Goal: Learn about a topic: Learn about a topic

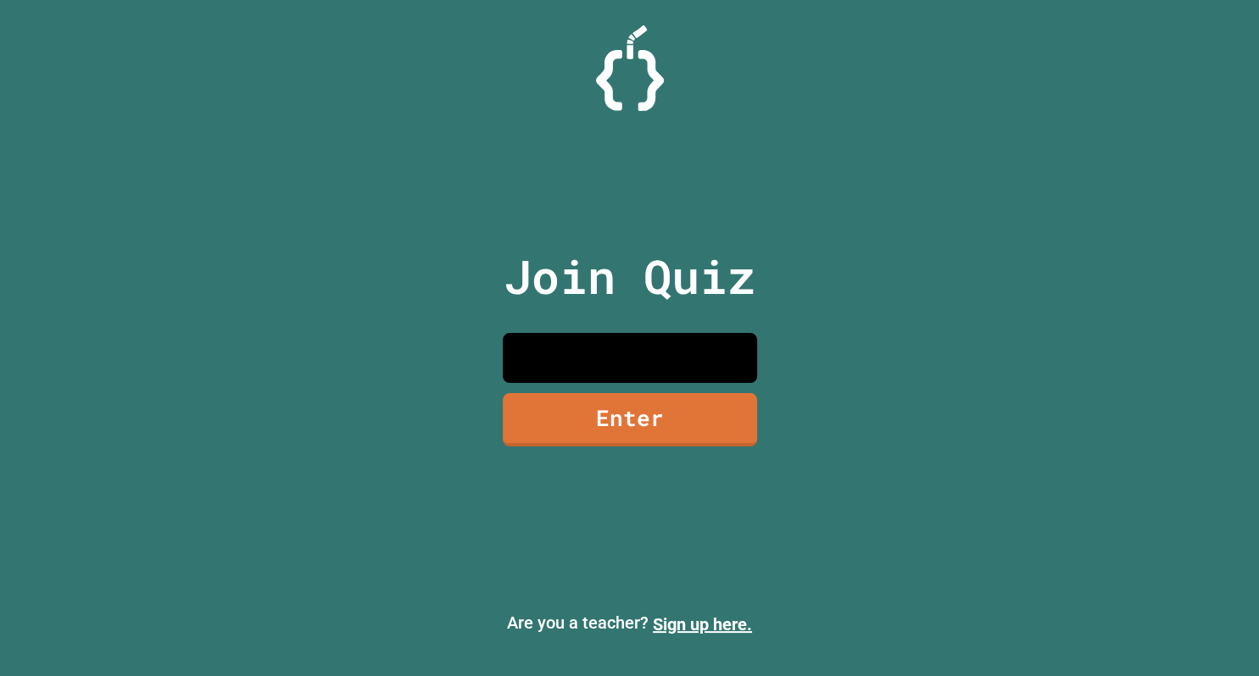
type input "********"
drag, startPoint x: 774, startPoint y: 520, endPoint x: 784, endPoint y: 513, distance: 12.7
click at [612, 443] on link "Enter" at bounding box center [629, 419] width 254 height 53
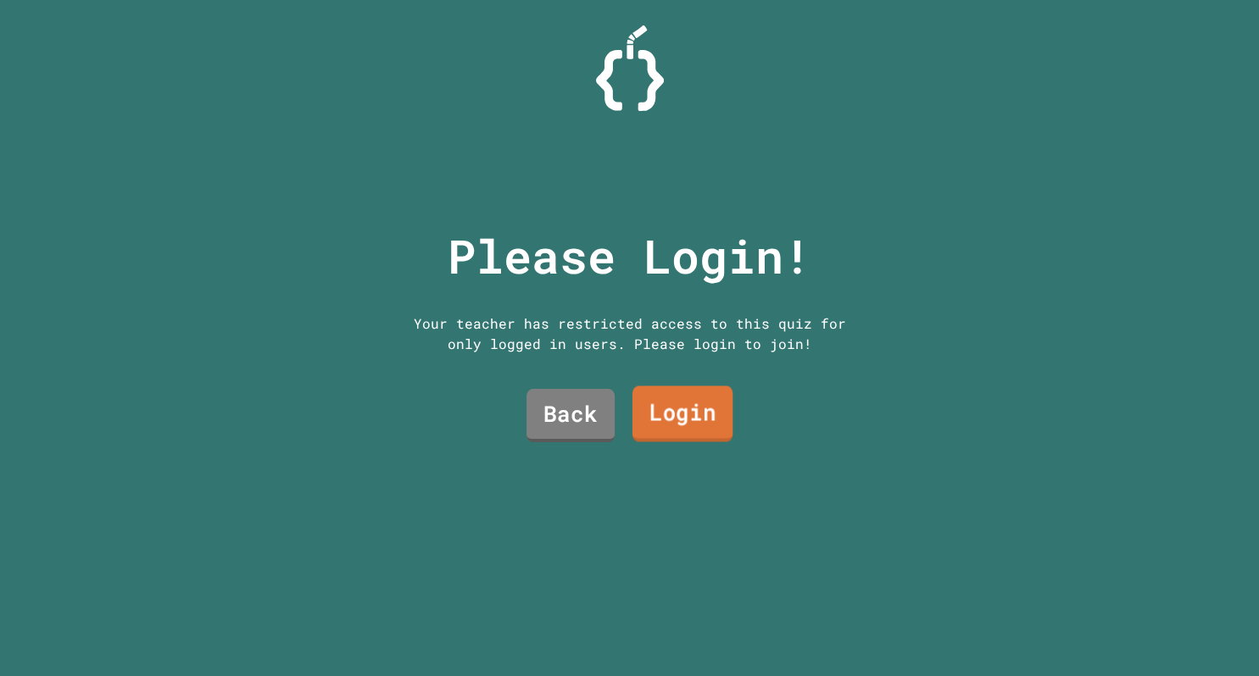
click at [673, 409] on link "Login" at bounding box center [681, 414] width 100 height 56
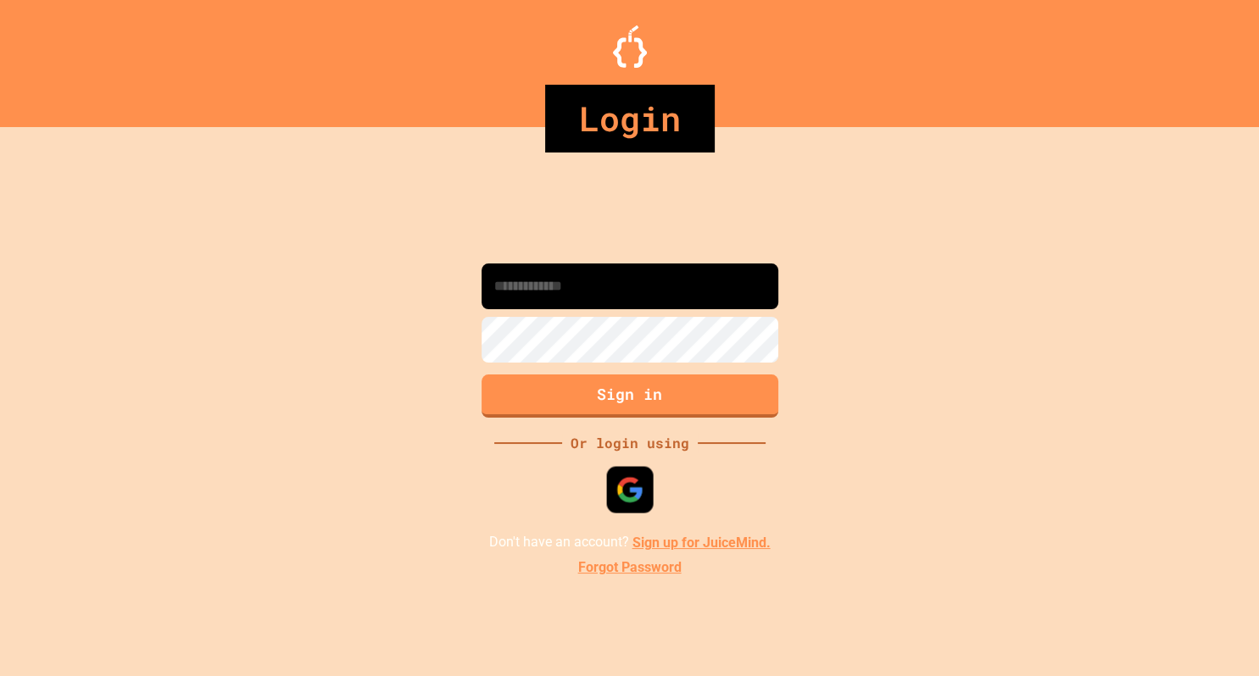
click at [631, 480] on img at bounding box center [629, 490] width 28 height 28
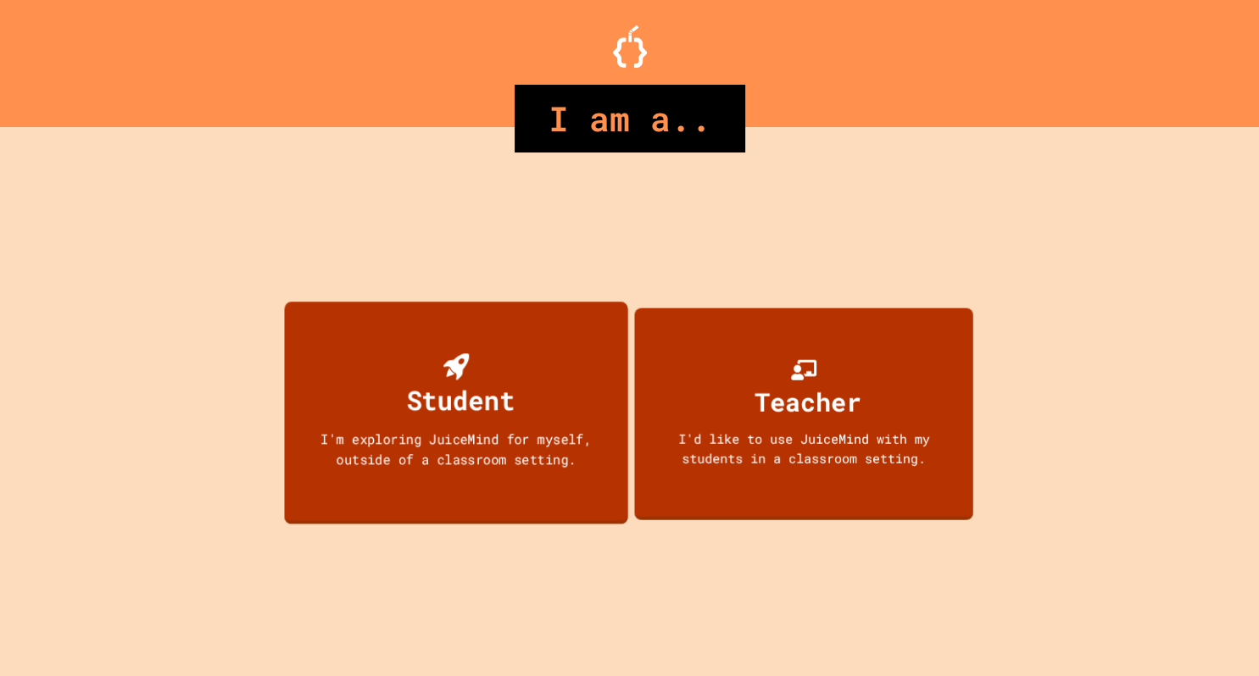
click at [456, 358] on icon at bounding box center [454, 366] width 25 height 27
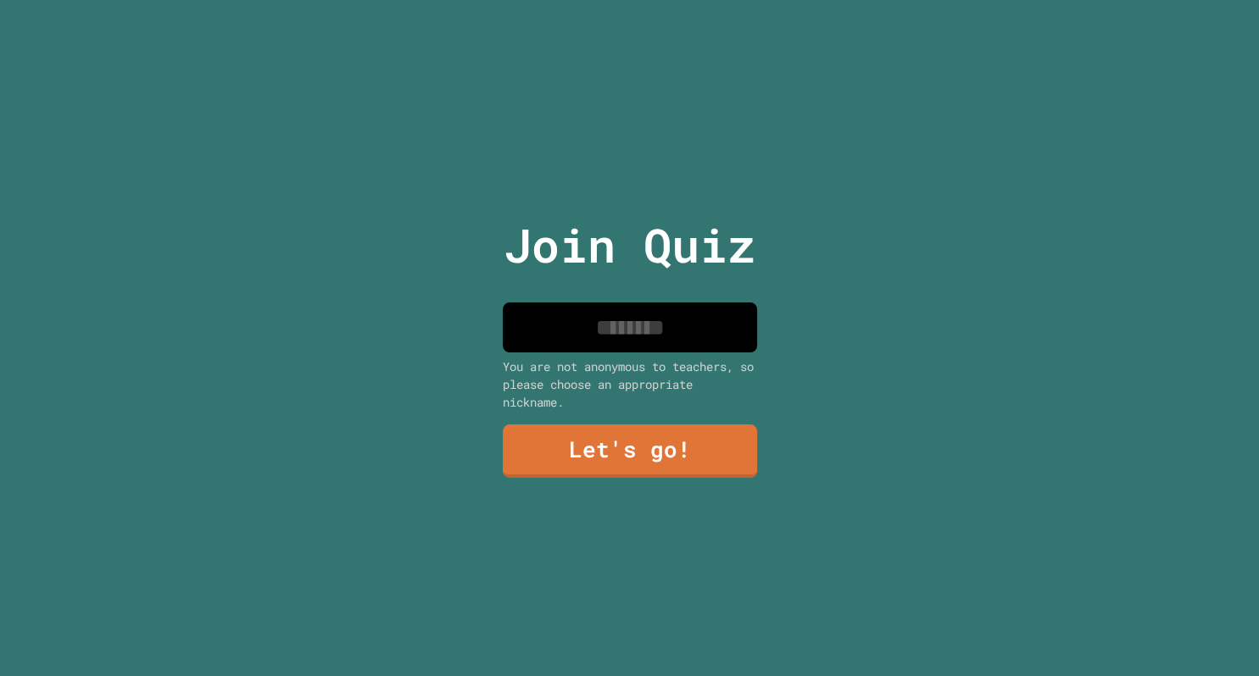
click at [609, 324] on input at bounding box center [630, 328] width 254 height 50
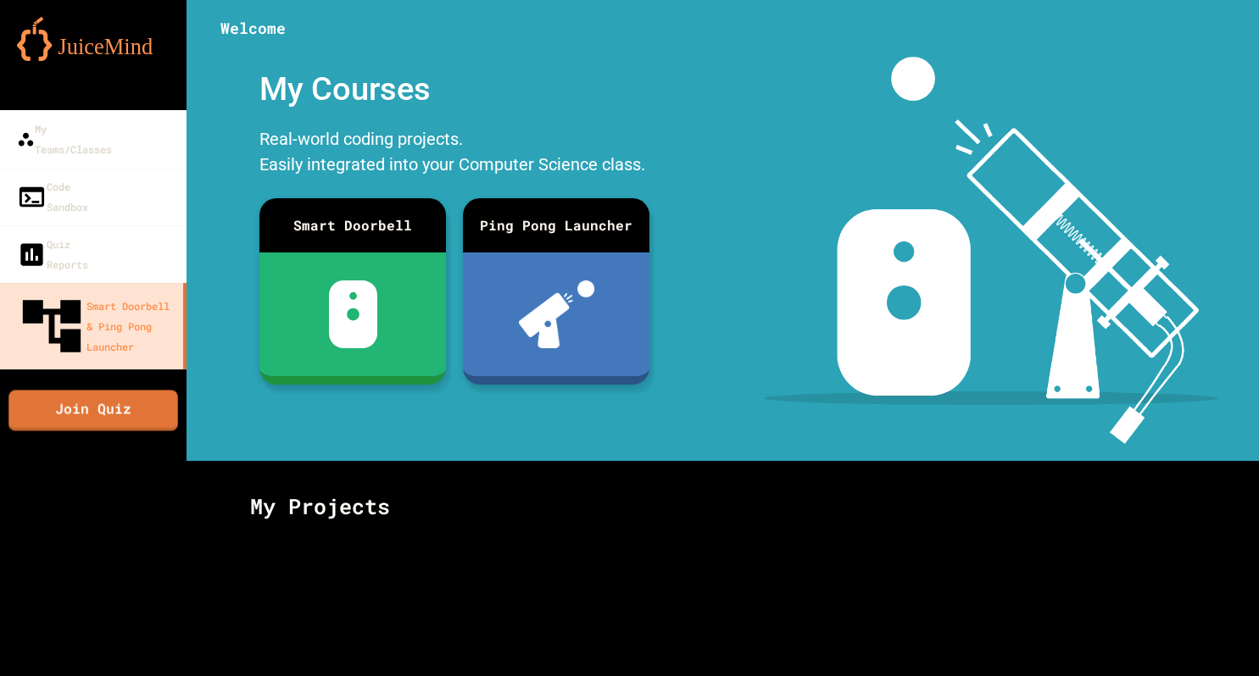
click at [63, 390] on link "Join Quiz" at bounding box center [92, 410] width 169 height 41
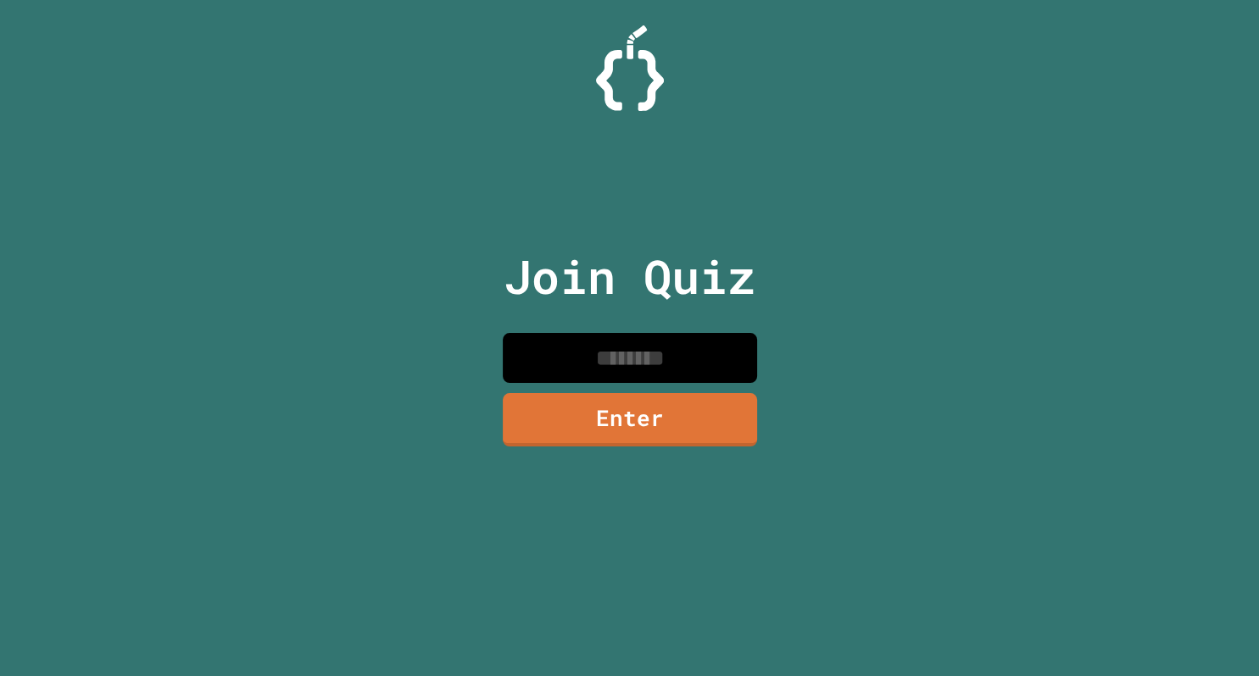
click at [665, 370] on input at bounding box center [630, 358] width 254 height 50
type input "********"
click at [737, 394] on link "Enter" at bounding box center [630, 419] width 254 height 56
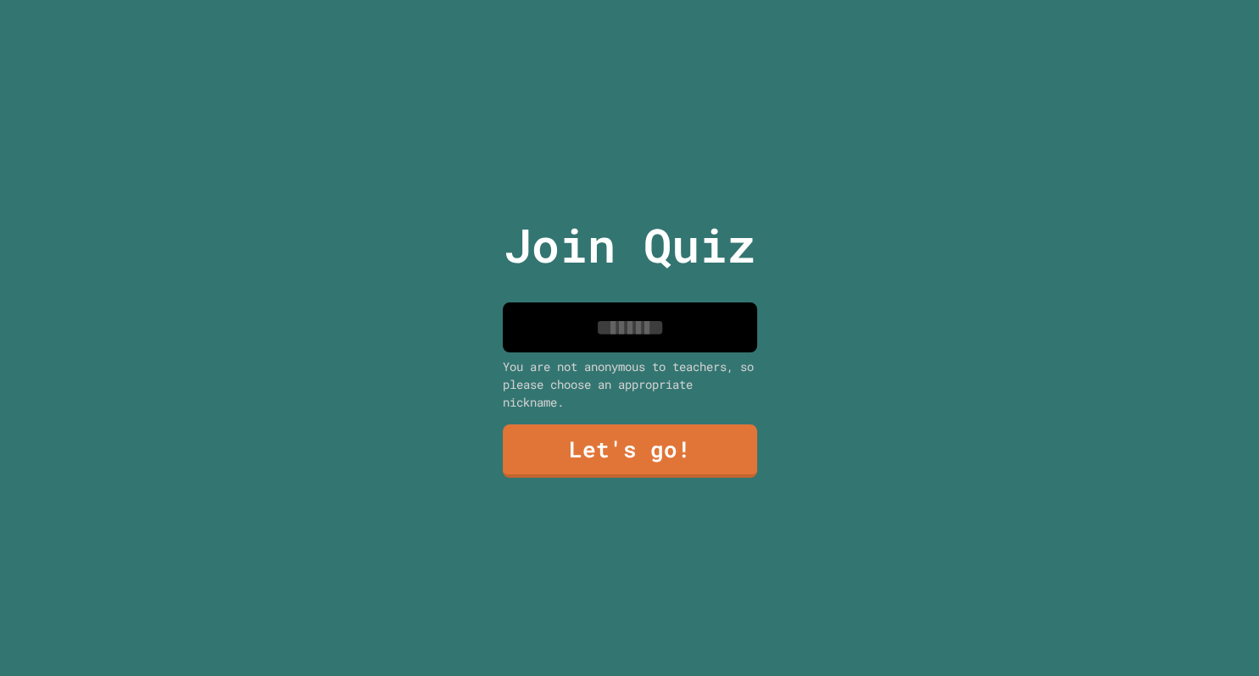
click at [665, 303] on input at bounding box center [630, 328] width 254 height 50
type input "******"
click at [676, 455] on link "Let's go!" at bounding box center [630, 449] width 254 height 56
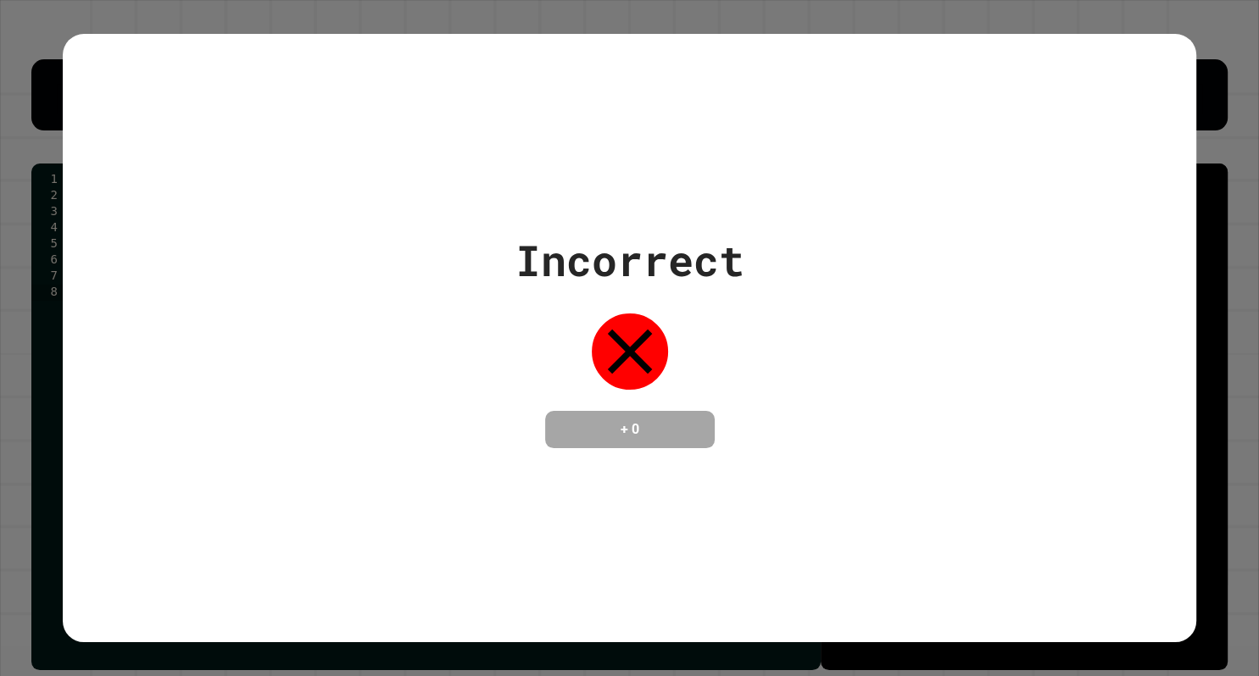
click at [642, 381] on div at bounding box center [629, 351] width 85 height 85
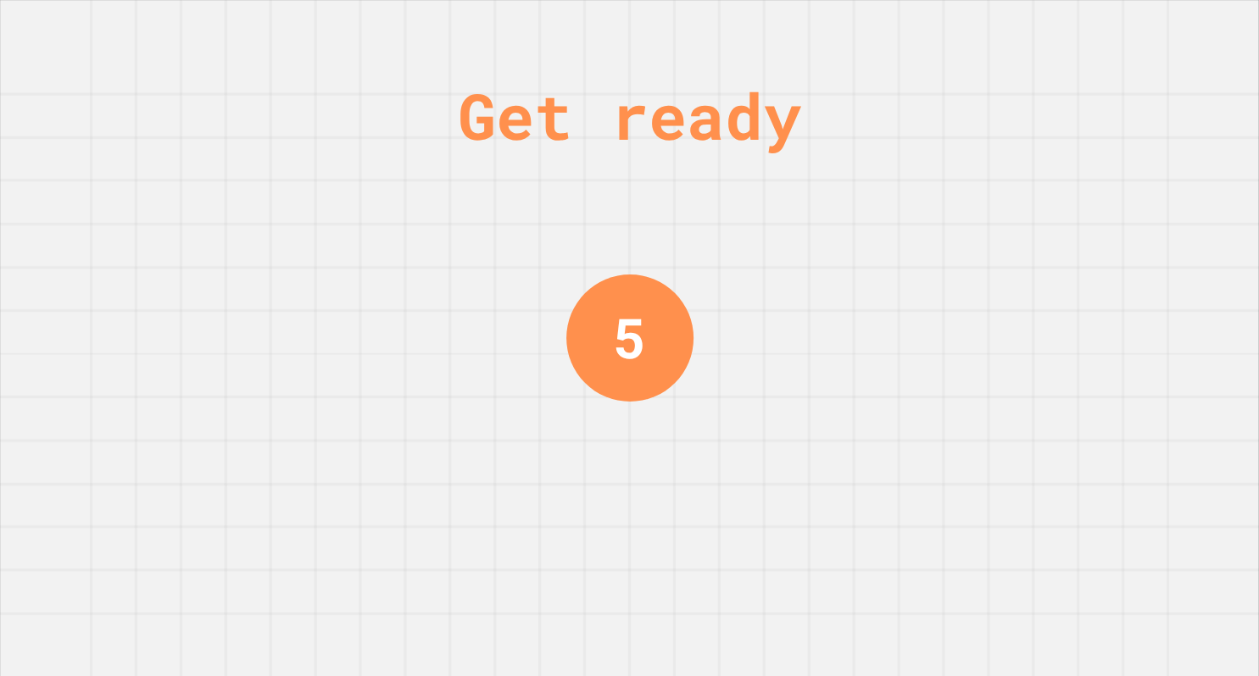
click at [630, 337] on div "5" at bounding box center [629, 338] width 33 height 83
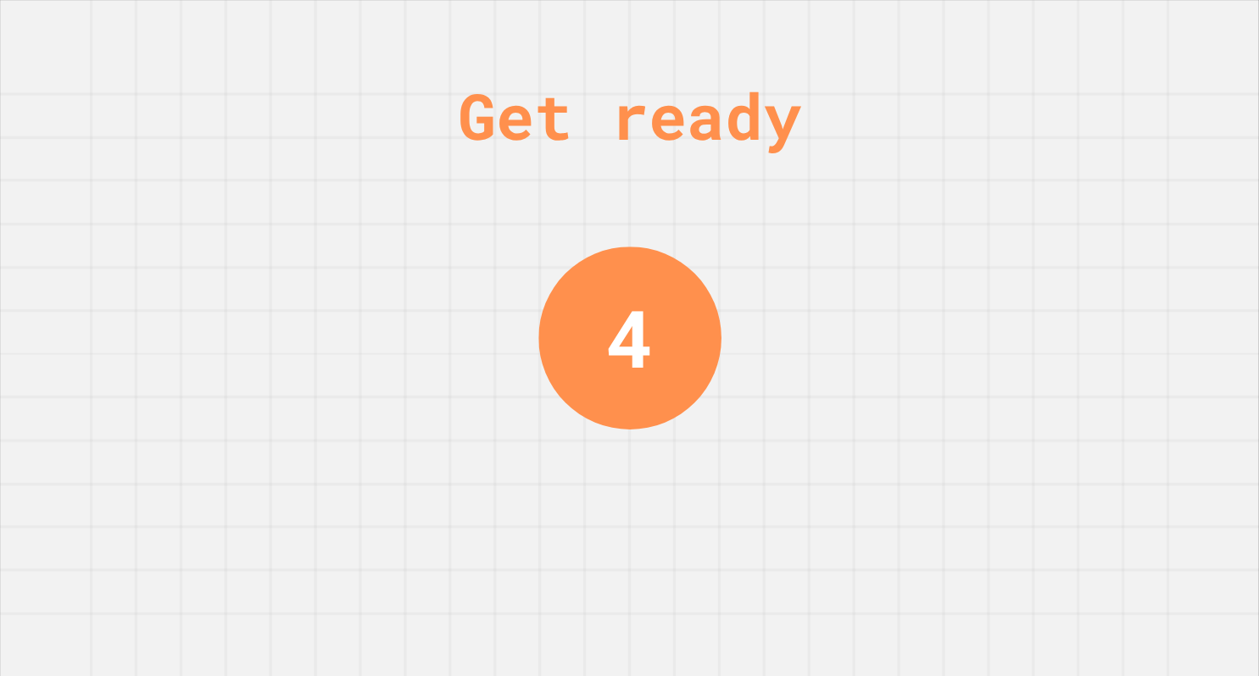
click at [691, 367] on div "4" at bounding box center [629, 338] width 183 height 183
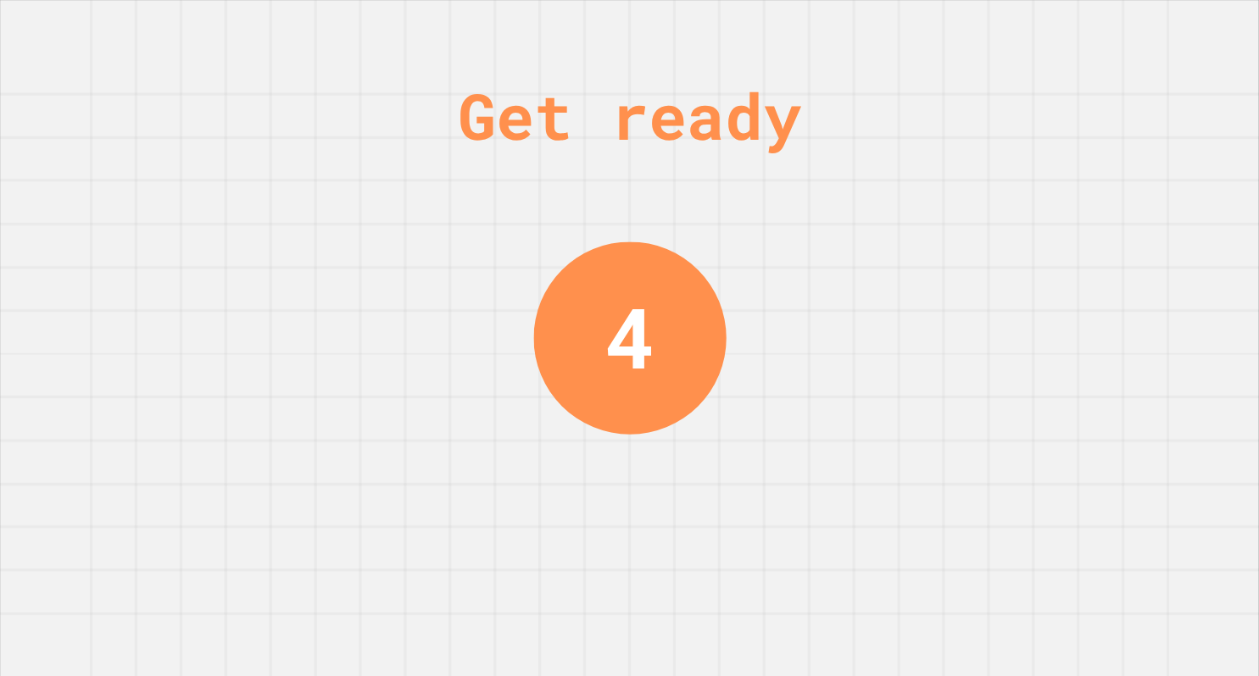
click at [739, 380] on div "Get ready 4" at bounding box center [629, 338] width 1259 height 676
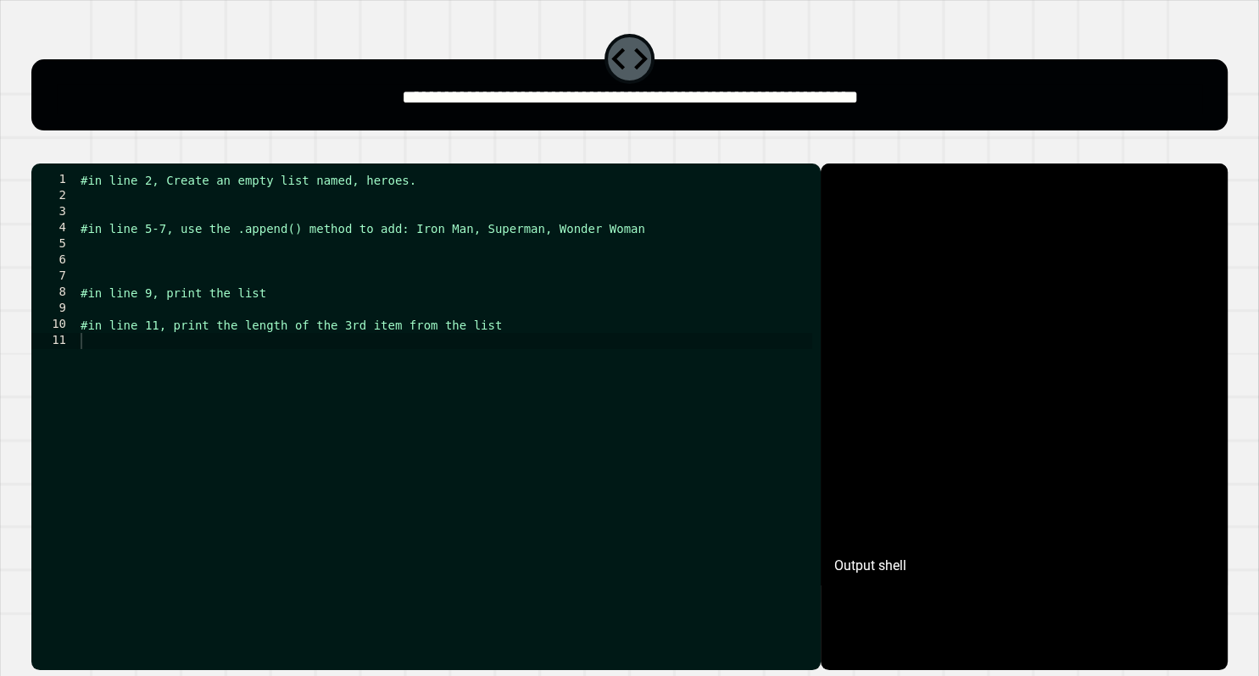
click at [162, 226] on div "#in line 2, Create an empty list named, heroes. #in line 5-7, use the .append()…" at bounding box center [444, 413] width 735 height 483
type textarea "********"
click at [232, 302] on div "#in line 2, Create an empty list named, heroes. heros = [ ] #in line 5-7, use t…" at bounding box center [444, 413] width 735 height 483
click at [159, 283] on div "#in line 2, Create an empty list named, heroes. heros = [ ] #in line 5-7, use t…" at bounding box center [444, 413] width 735 height 483
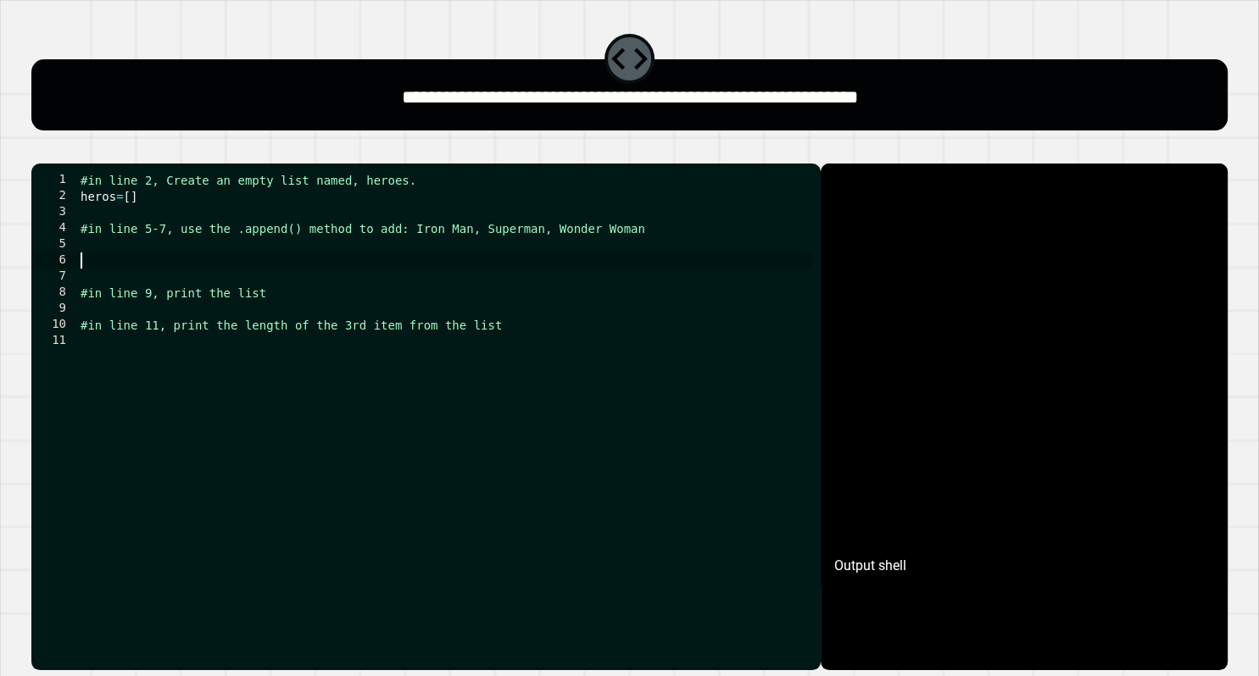
click at [97, 270] on div "#in line 2, Create an empty list named, heroes. heros = [ ] #in line 5-7, use t…" at bounding box center [444, 413] width 735 height 483
type textarea "**********"
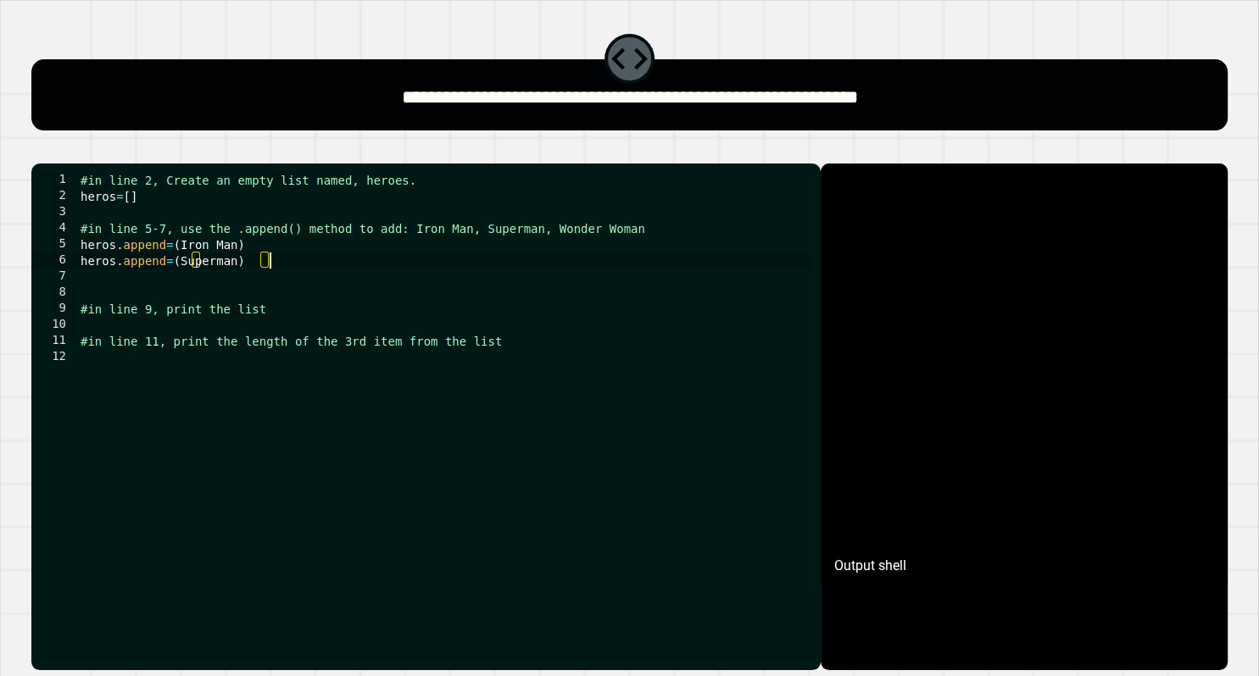
scroll to position [0, 9]
type textarea "**********"
click at [169, 300] on div "#in line 2, Create an empty list named, heroes. heros = [ ] #in line 5-7, use t…" at bounding box center [444, 413] width 735 height 483
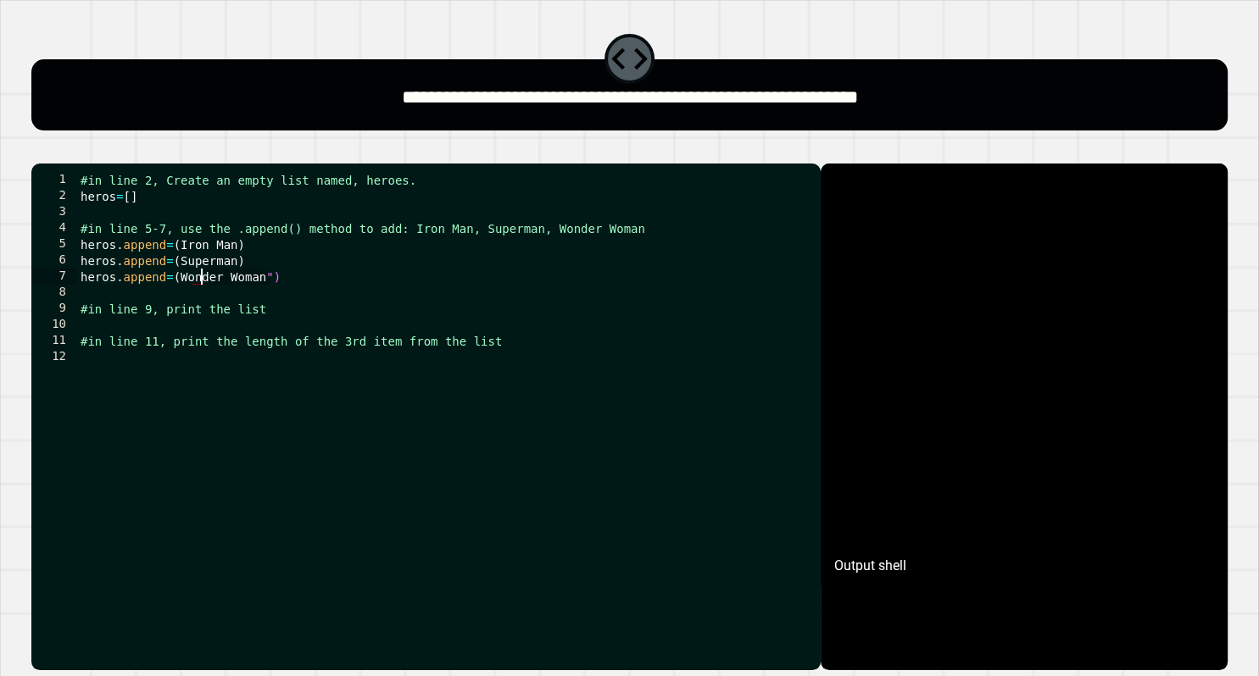
drag, startPoint x: 252, startPoint y: 303, endPoint x: 197, endPoint y: 307, distance: 55.2
click at [197, 307] on div "#in line 2, Create an empty list named, heroes. heros = [ ] #in line 5-7, use t…" at bounding box center [444, 413] width 735 height 483
click at [175, 305] on div "#in line 2, Create an empty list named, heroes. heros = [ ] #in line 5-7, use t…" at bounding box center [444, 413] width 735 height 483
drag, startPoint x: 177, startPoint y: 305, endPoint x: 187, endPoint y: 306, distance: 10.2
click at [181, 305] on div "#in line 2, Create an empty list named, heroes. heros = [ ] #in line 5-7, use t…" at bounding box center [444, 413] width 735 height 483
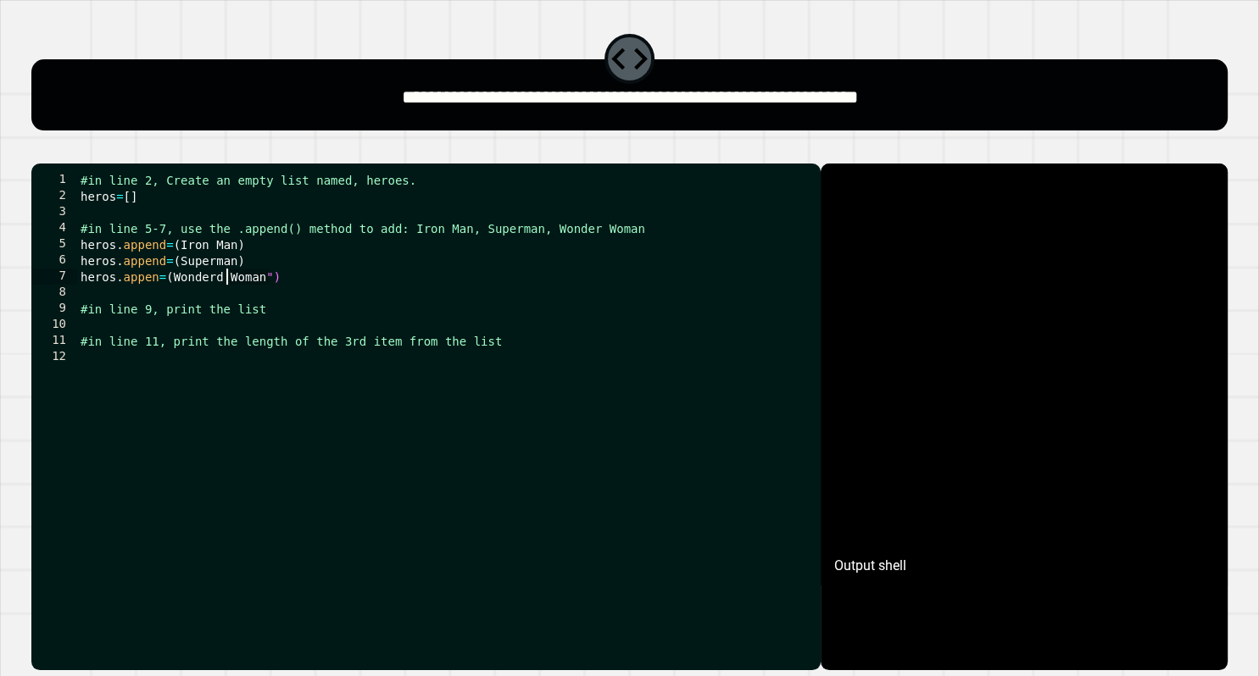
click at [270, 306] on div "#in line 2, Create an empty list named, heroes. heros = [ ] #in line 5-7, use t…" at bounding box center [444, 413] width 735 height 483
click at [148, 303] on div "#in line 2, Create an empty list named, heroes. heros = [ ] #in line 5-7, use t…" at bounding box center [444, 413] width 735 height 483
click at [146, 306] on div "#in line 2, Create an empty list named, heroes. heros = [ ] #in line 5-7, use t…" at bounding box center [444, 413] width 735 height 483
click at [145, 303] on div "#in line 2, Create an empty list named, heroes. heros = [ ] #in line 5-7, use t…" at bounding box center [444, 413] width 735 height 483
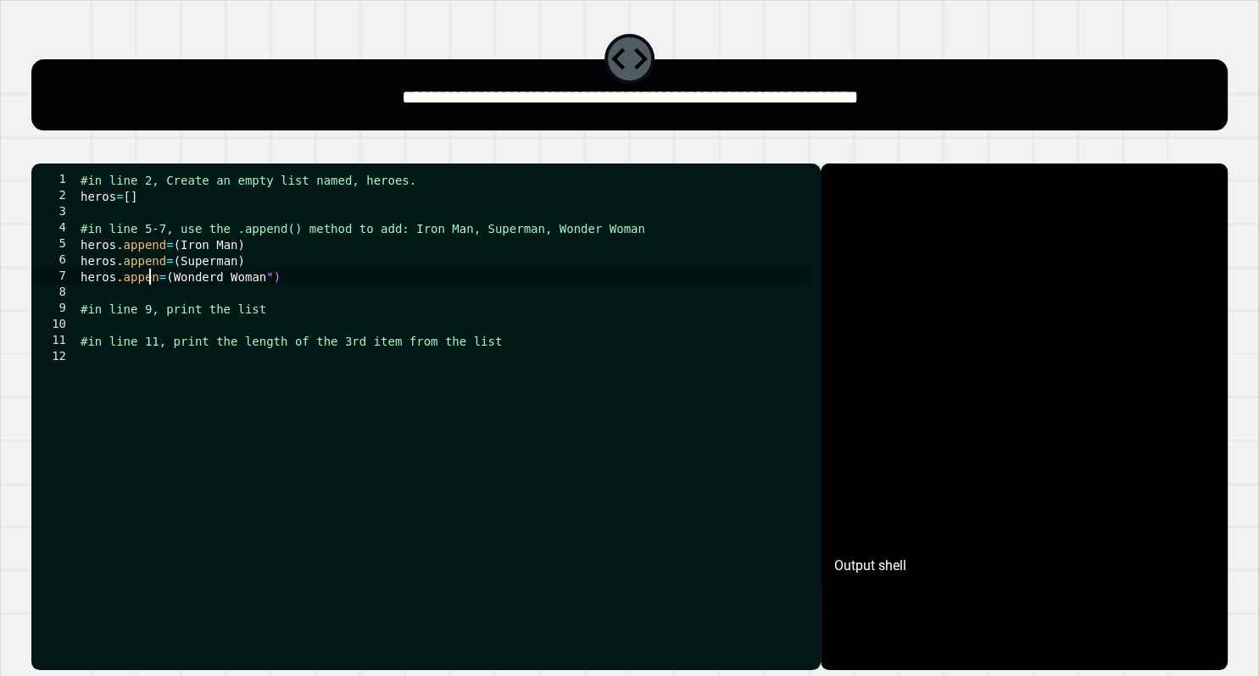
click at [152, 305] on div "#in line 2, Create an empty list named, heroes. heros = [ ] #in line 5-7, use t…" at bounding box center [444, 413] width 735 height 483
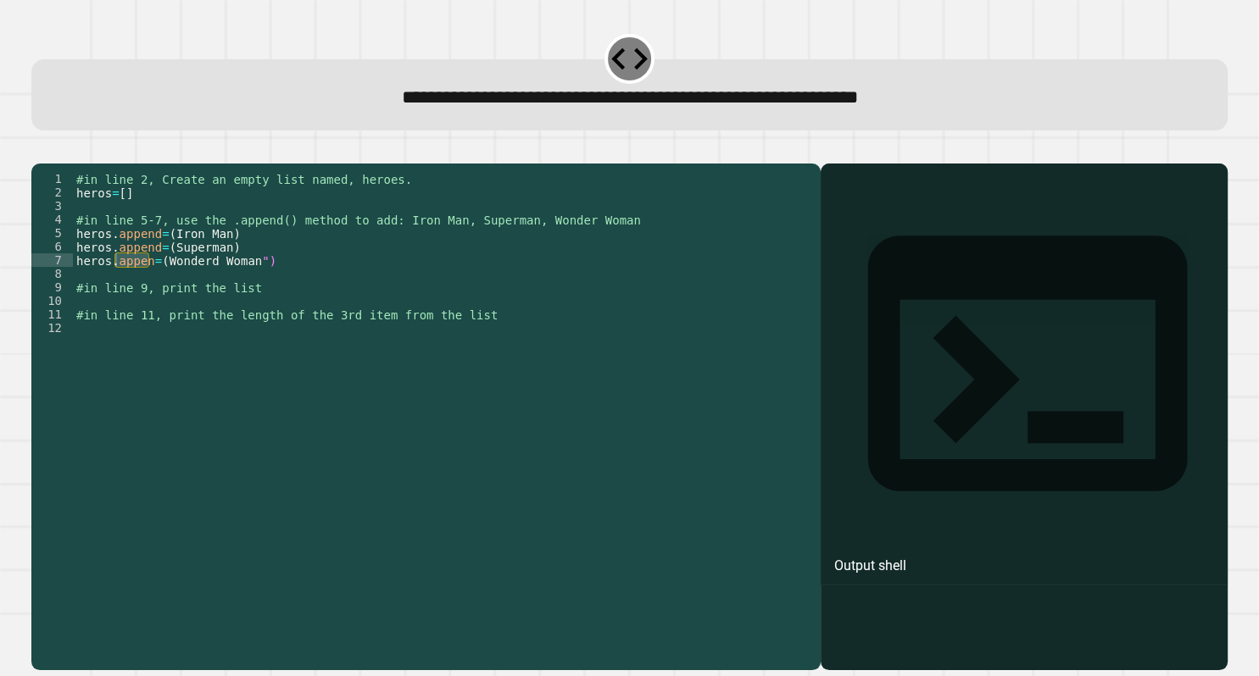
click at [150, 288] on div "#in line 2, Create an empty list named, heroes. heros = [ ] #in line 5-7, use t…" at bounding box center [442, 396] width 739 height 448
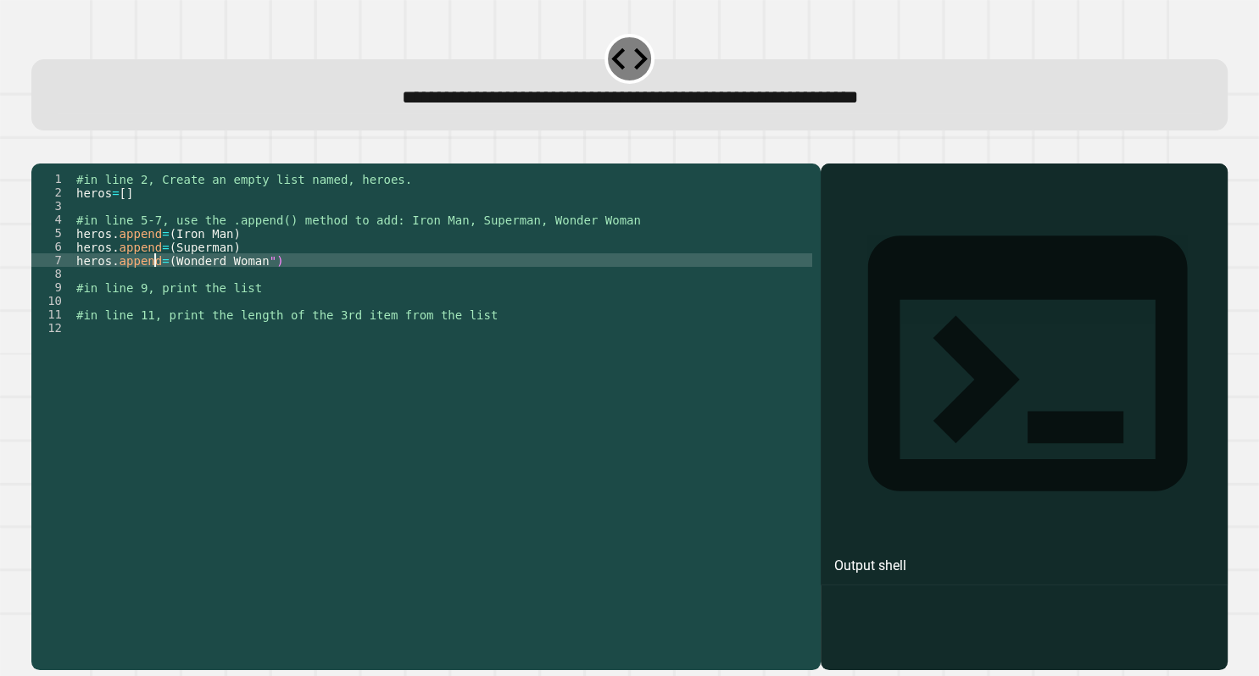
scroll to position [0, 4]
click at [169, 286] on div "#in line 2, Create an empty list named, heroes. heros = [ ] #in line 5-7, use t…" at bounding box center [442, 409] width 739 height 475
click at [168, 271] on div "#in line 2, Create an empty list named, heroes. heros = [ ] #in line 5-7, use t…" at bounding box center [442, 409] width 739 height 475
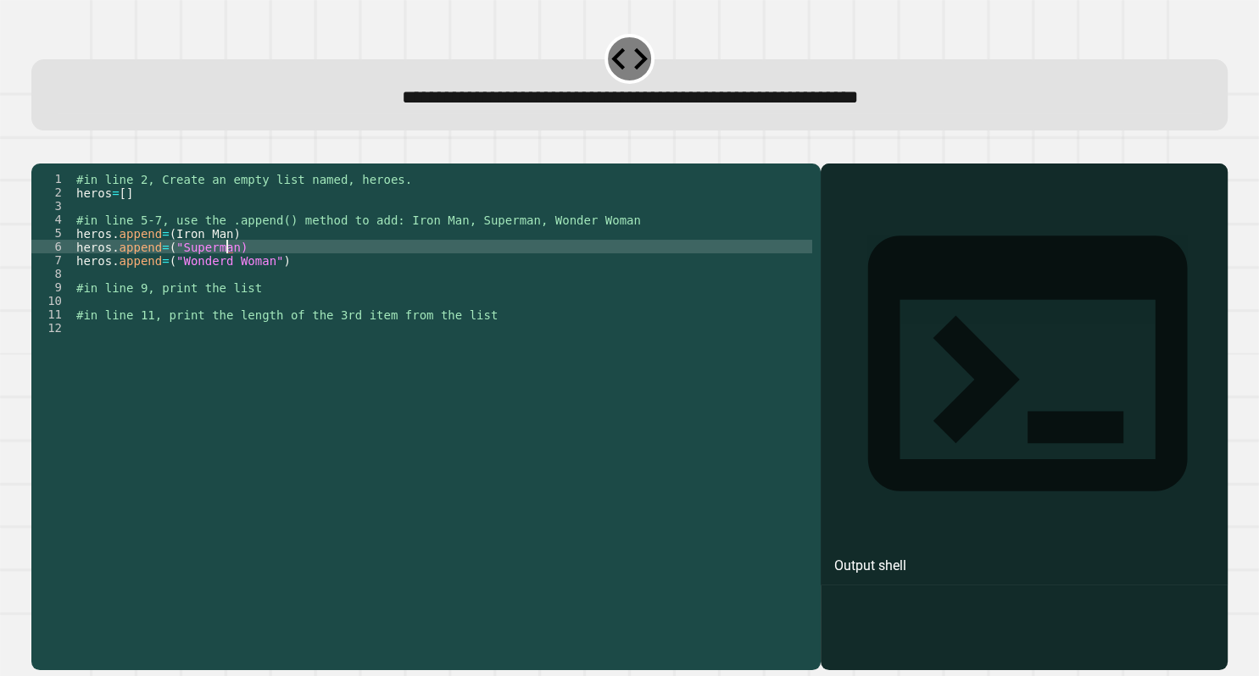
scroll to position [0, 10]
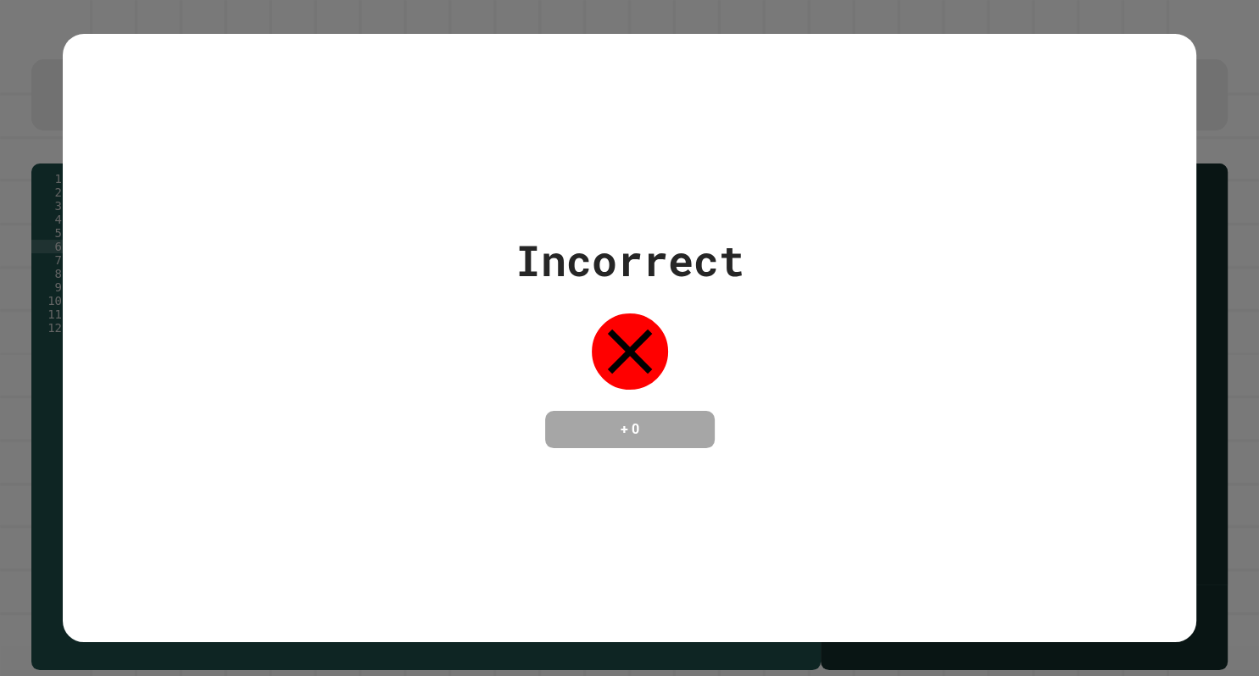
type textarea "**********"
click at [224, 258] on div "Incorrect + 0" at bounding box center [629, 339] width 1133 height 220
click at [398, 278] on div "Incorrect + 0" at bounding box center [629, 339] width 1133 height 220
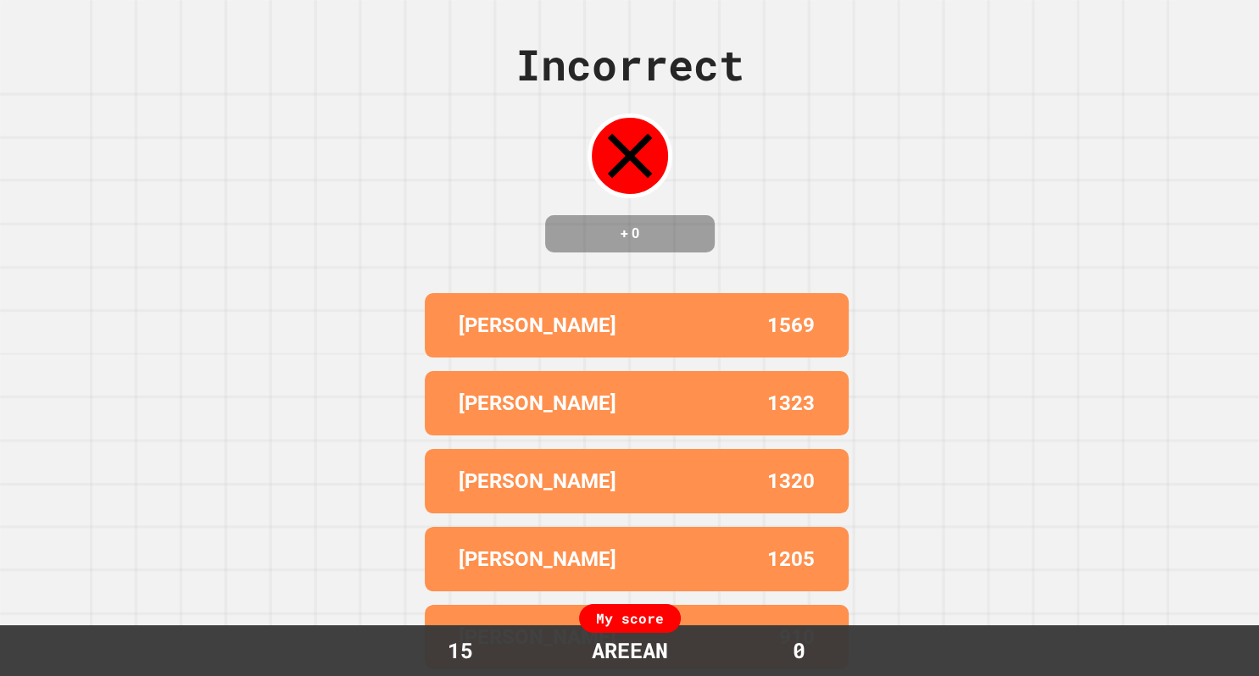
scroll to position [0, 0]
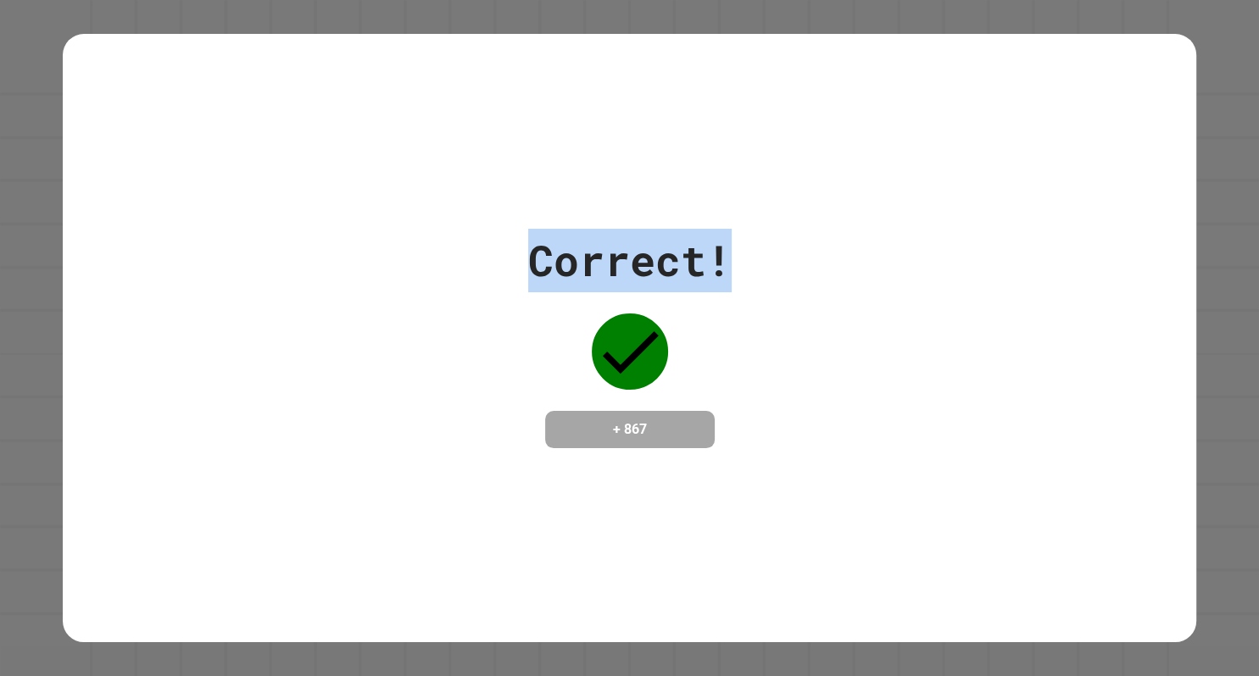
drag, startPoint x: 538, startPoint y: 303, endPoint x: 389, endPoint y: 2, distance: 336.6
click at [780, 265] on div "Correct! + 867" at bounding box center [629, 339] width 1133 height 220
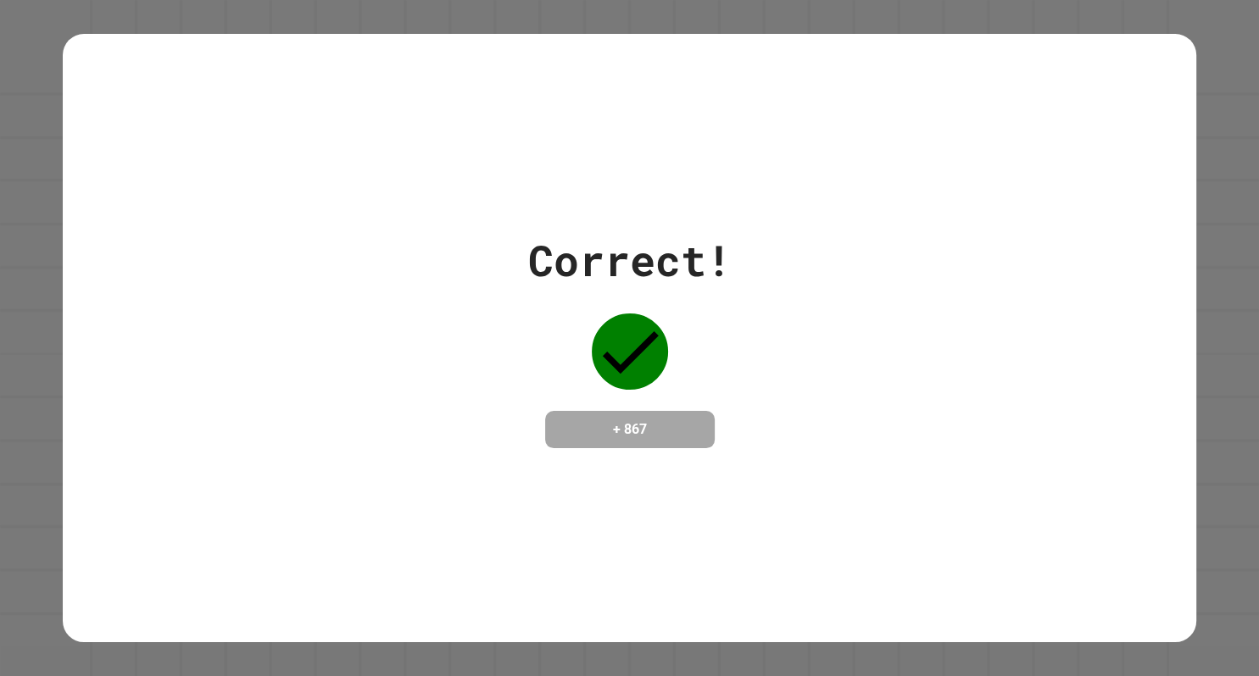
drag, startPoint x: 463, startPoint y: 126, endPoint x: 472, endPoint y: 139, distance: 15.8
click at [470, 137] on div "Correct! + 867" at bounding box center [629, 338] width 1133 height 609
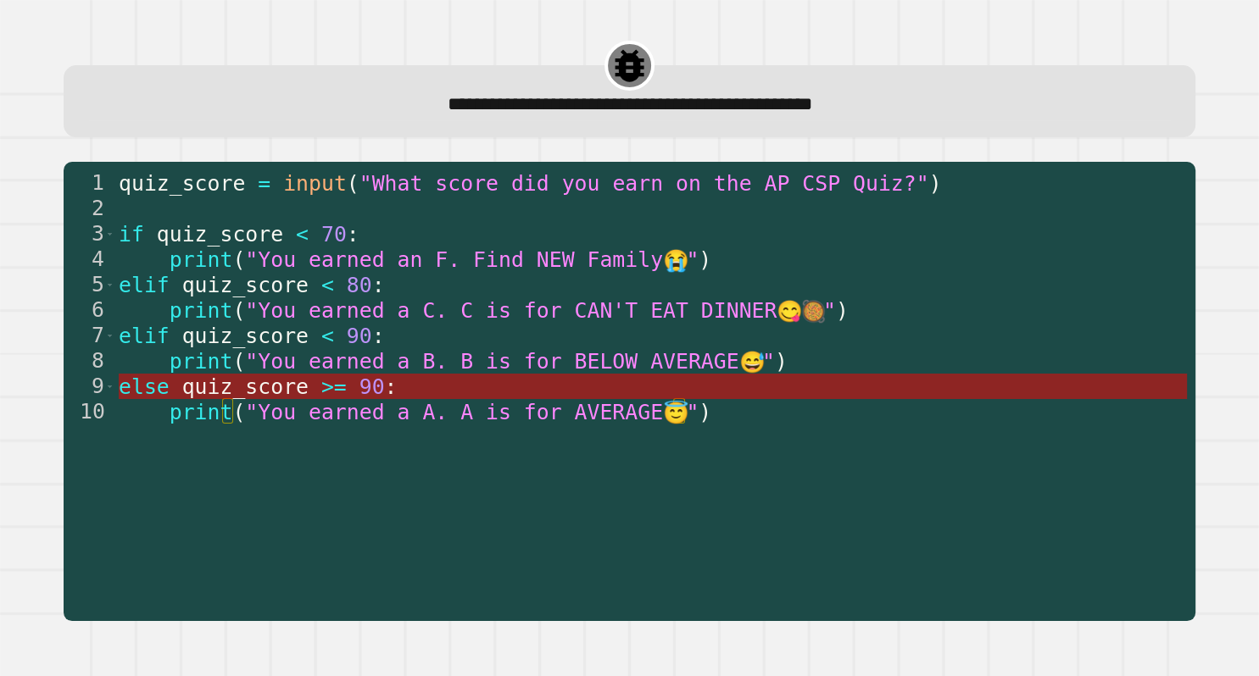
click at [320, 388] on span ">=" at bounding box center [332, 387] width 25 height 25
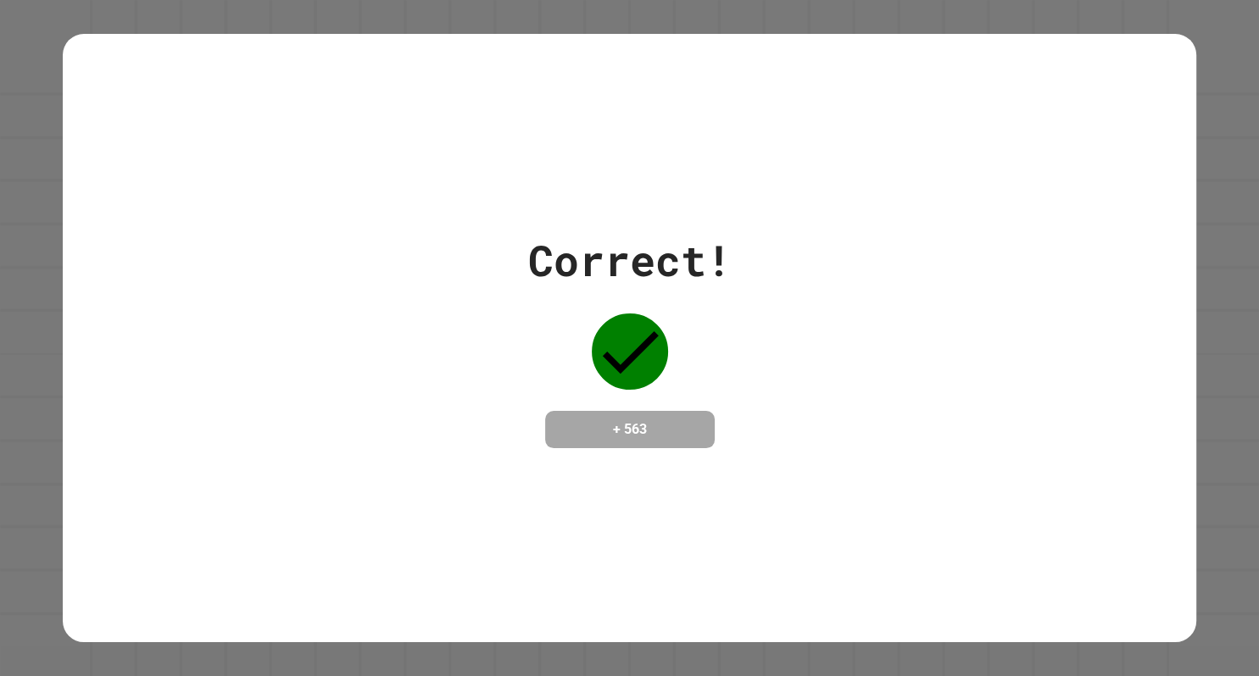
click at [998, 438] on div "Correct! + 563" at bounding box center [629, 339] width 1133 height 220
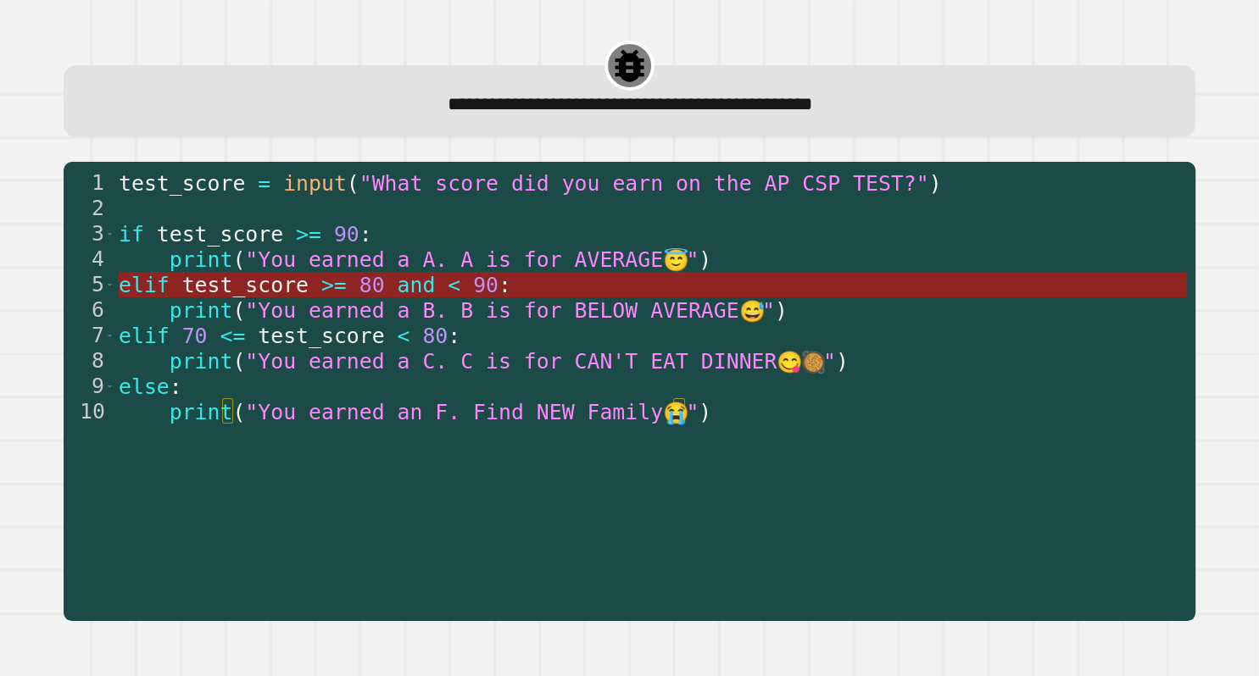
click at [397, 297] on span "and" at bounding box center [416, 285] width 38 height 25
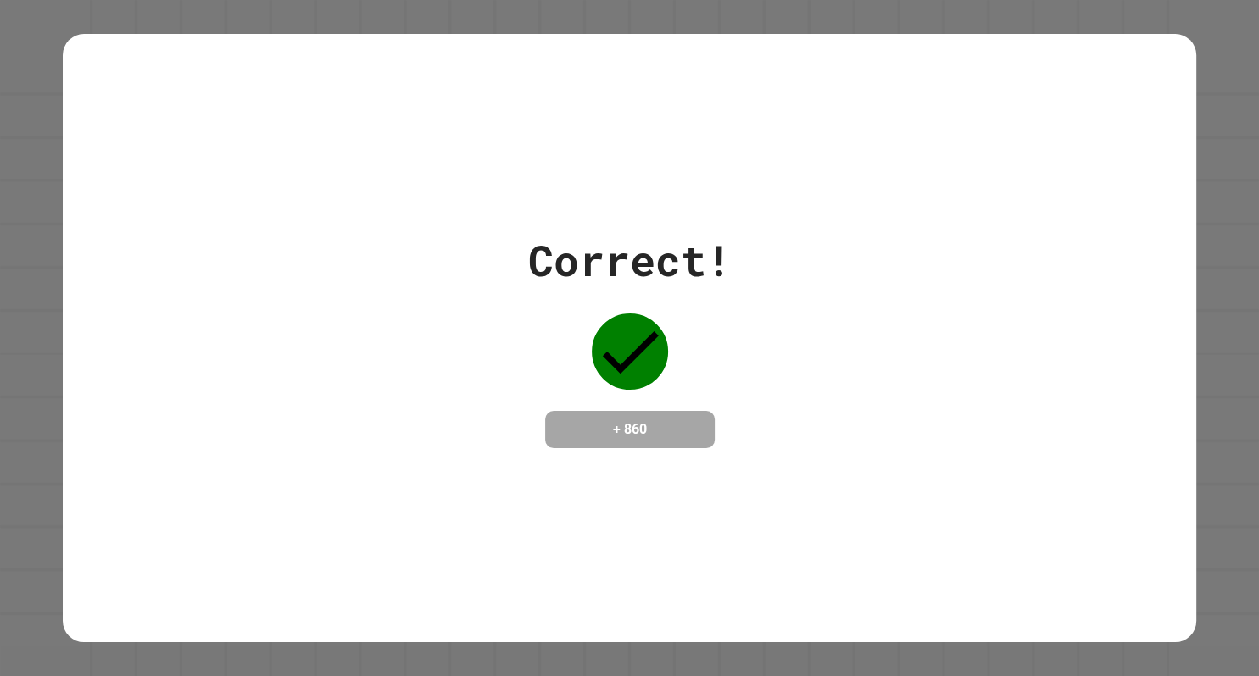
drag, startPoint x: 225, startPoint y: 77, endPoint x: 228, endPoint y: 69, distance: 9.1
click at [225, 75] on div "Correct! + 860" at bounding box center [629, 338] width 1133 height 609
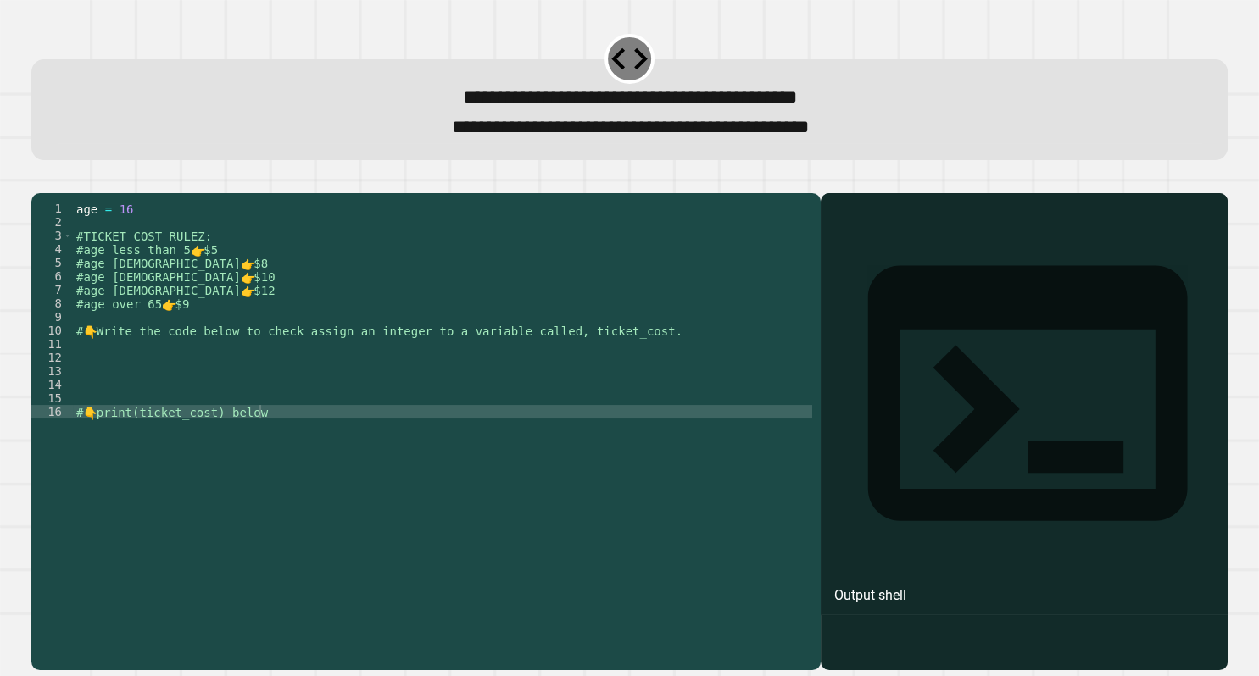
click at [359, 381] on div "age = [DEMOGRAPHIC_DATA] #TICKET COST RULEZ: #age less than 5 👉 $5 #age [DEMOGR…" at bounding box center [442, 426] width 739 height 448
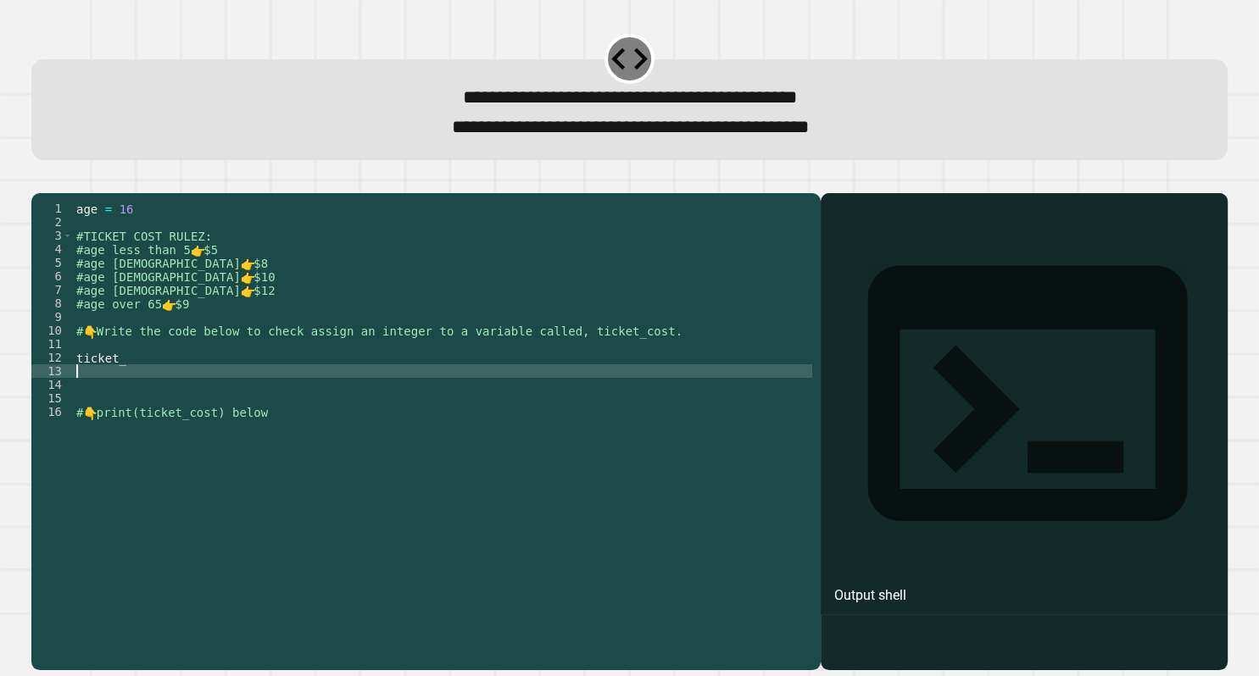
click at [186, 390] on div "age = [DEMOGRAPHIC_DATA] #TICKET COST RULEZ: #age less than 5 👉 $5 #age [DEMOGR…" at bounding box center [442, 426] width 739 height 448
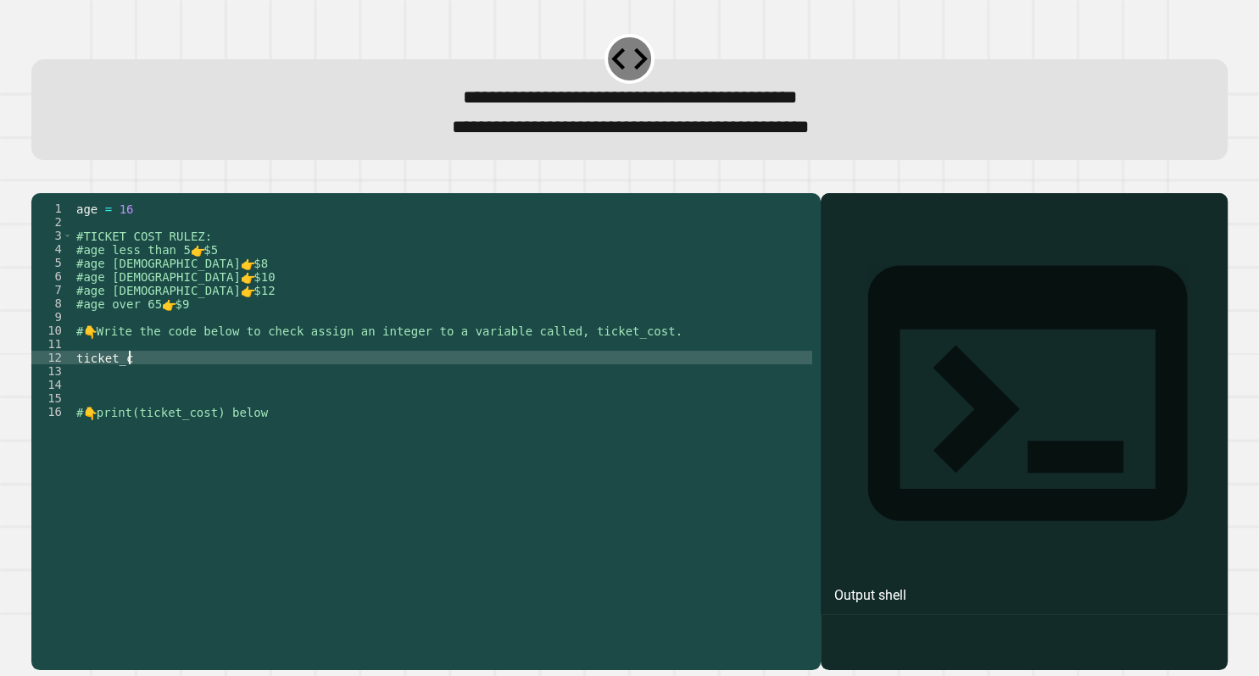
scroll to position [0, 3]
type textarea "**********"
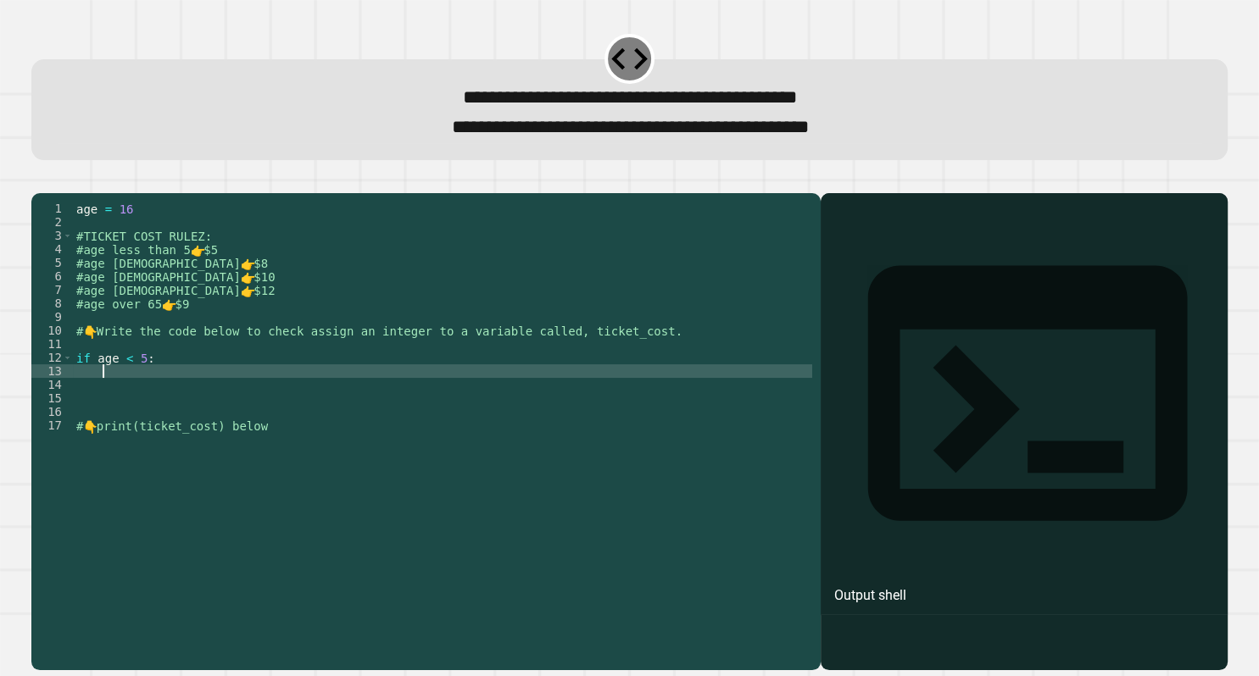
scroll to position [0, 1]
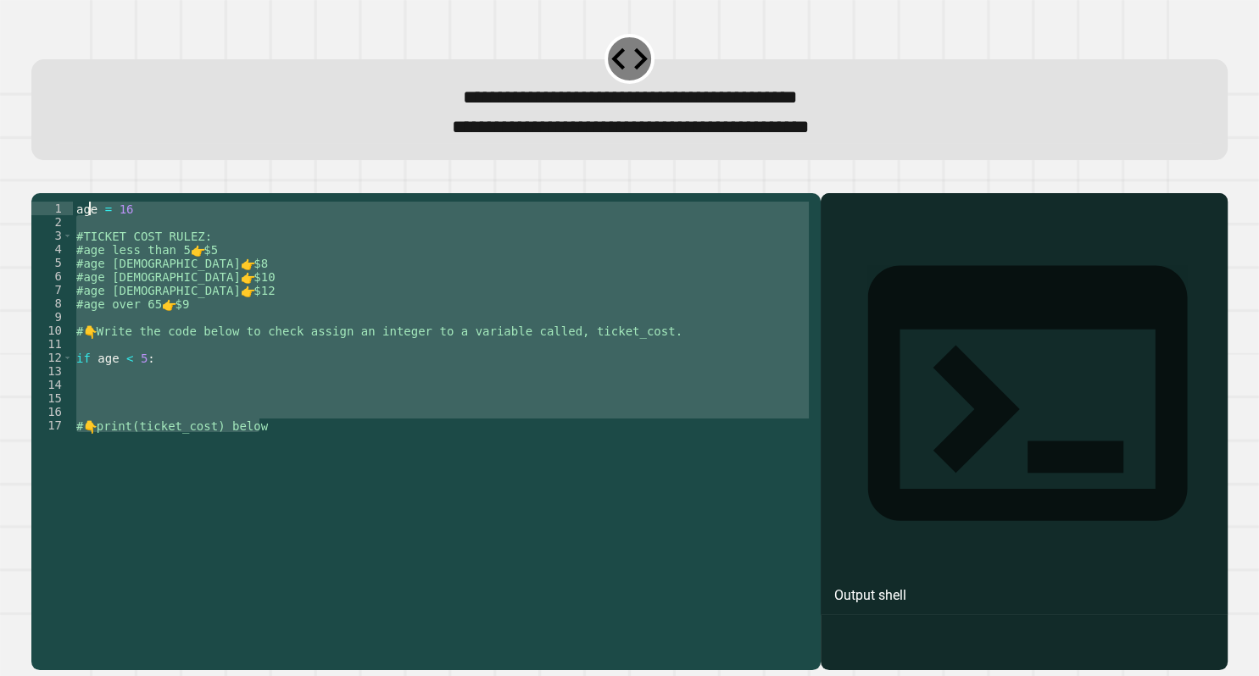
drag, startPoint x: 406, startPoint y: 483, endPoint x: 88, endPoint y: 235, distance: 403.4
click at [88, 235] on div "age = [DEMOGRAPHIC_DATA] #TICKET COST RULEZ: #age less than 5 👉 $5 #age [DEMOGR…" at bounding box center [442, 426] width 739 height 448
click at [211, 403] on div "age = [DEMOGRAPHIC_DATA] #TICKET COST RULEZ: #age less than 5 👉 $5 #age [DEMOGR…" at bounding box center [442, 412] width 739 height 420
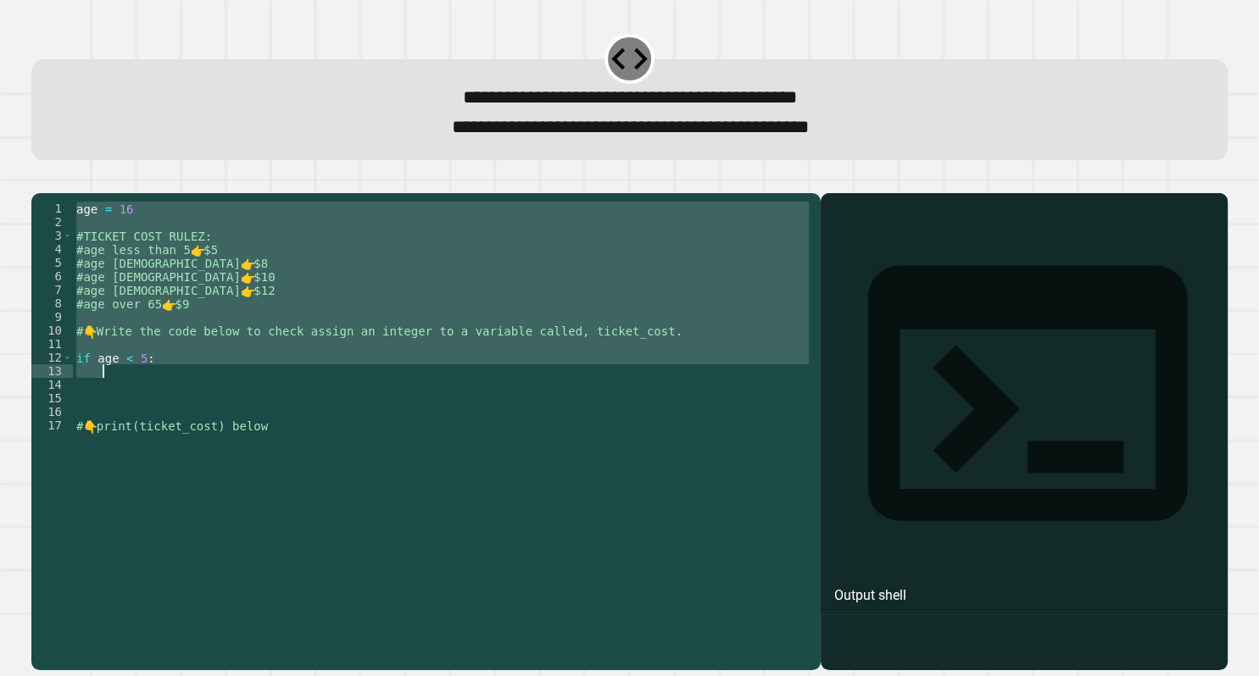
drag, startPoint x: 78, startPoint y: 240, endPoint x: 282, endPoint y: 405, distance: 262.8
click at [282, 405] on div "age = [DEMOGRAPHIC_DATA] #TICKET COST RULEZ: #age less than 5 👉 $5 #age [DEMOGR…" at bounding box center [442, 426] width 739 height 448
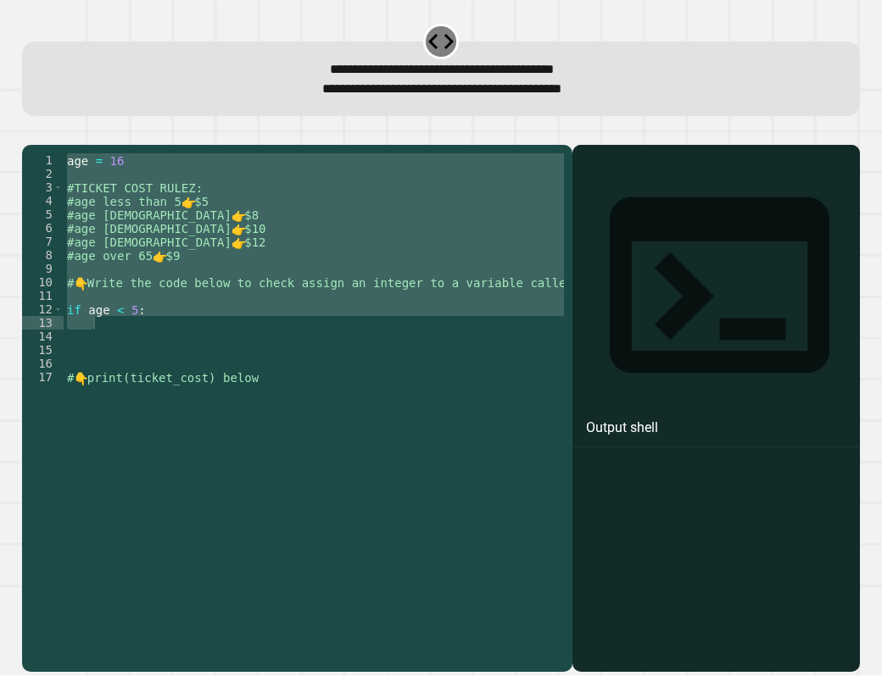
click at [173, 337] on div "age = [DEMOGRAPHIC_DATA] #TICKET COST RULEZ: #age less than 5 👉 $5 #age [DEMOGR…" at bounding box center [314, 383] width 500 height 461
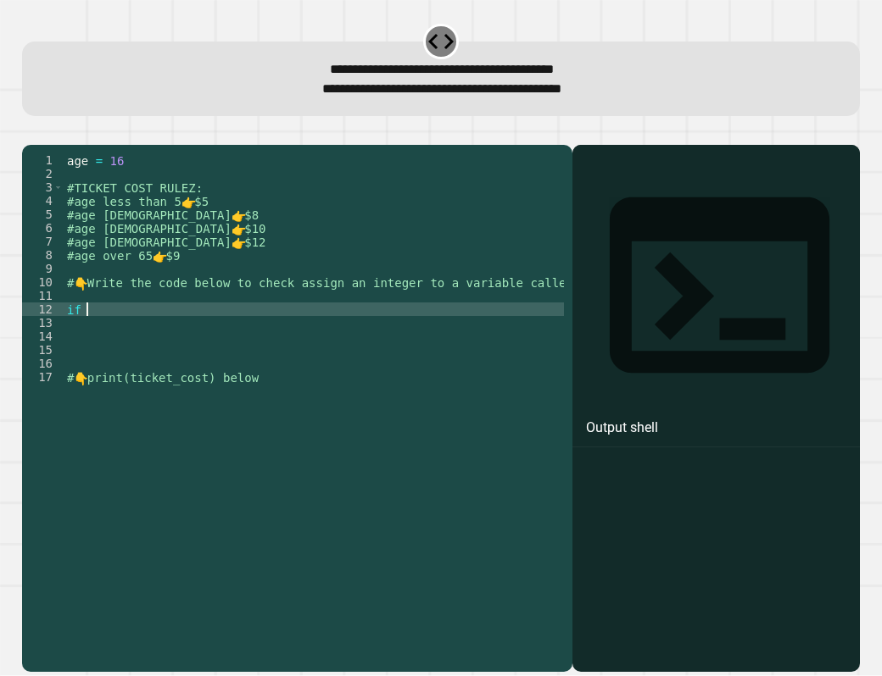
type textarea "**"
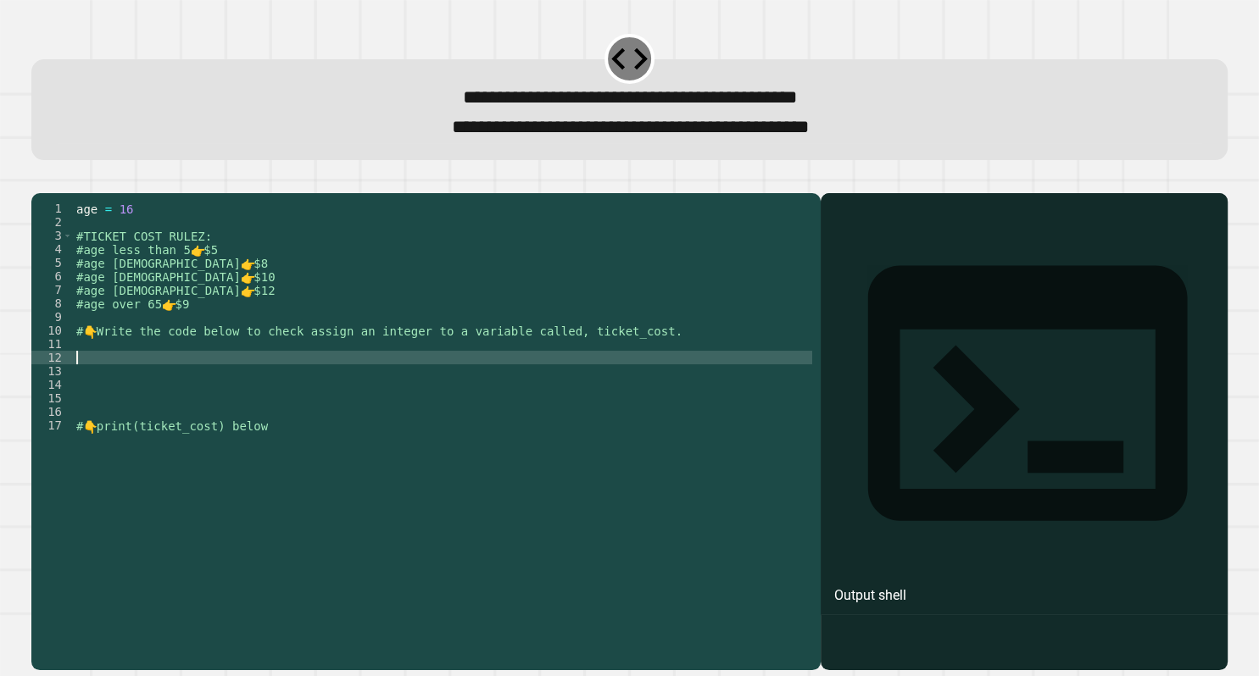
click at [197, 379] on div "age = [DEMOGRAPHIC_DATA] #TICKET COST RULEZ: #age less than 5 👉 $5 #age [DEMOGR…" at bounding box center [442, 426] width 739 height 448
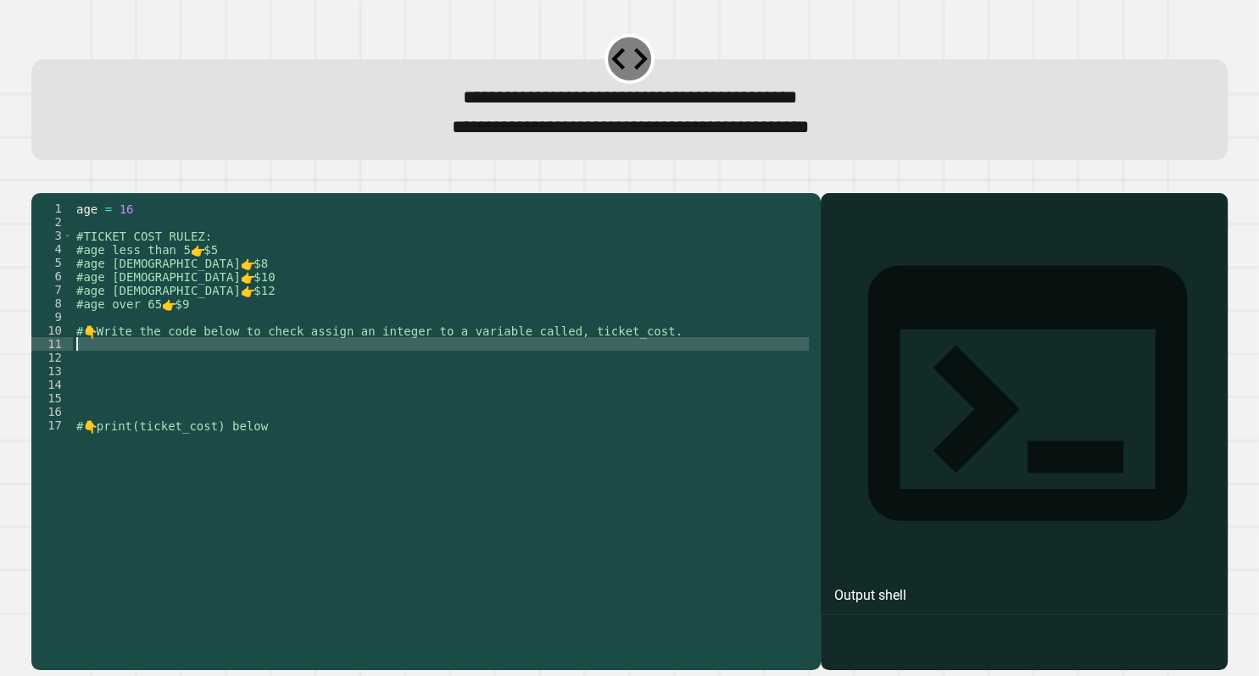
click at [195, 388] on div "age = [DEMOGRAPHIC_DATA] #TICKET COST RULEZ: #age less than 5 👉 $5 #age [DEMOGR…" at bounding box center [442, 412] width 739 height 420
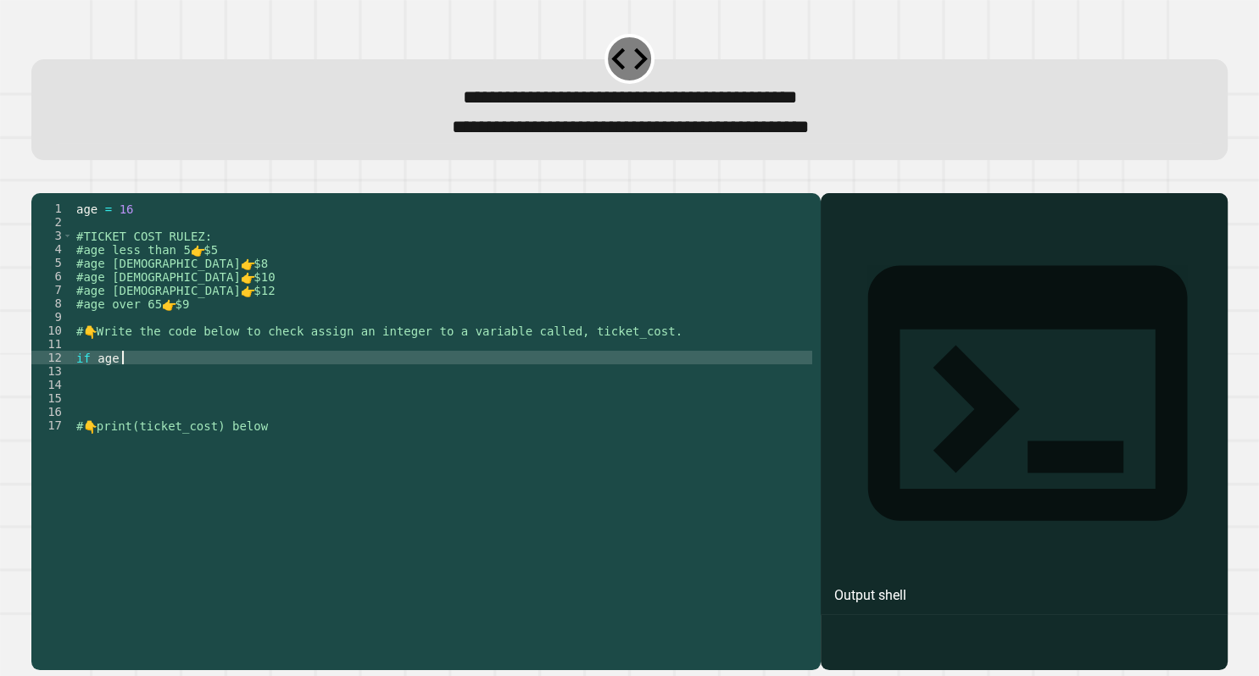
scroll to position [0, 3]
type textarea "**********"
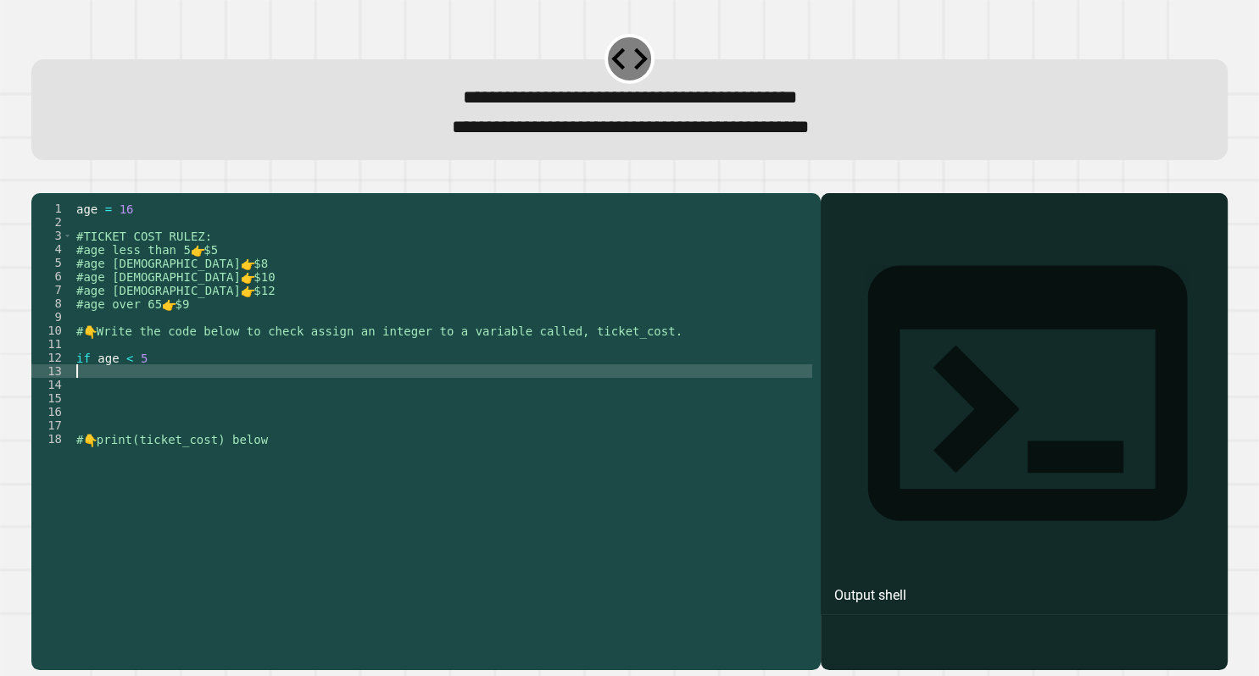
scroll to position [0, 0]
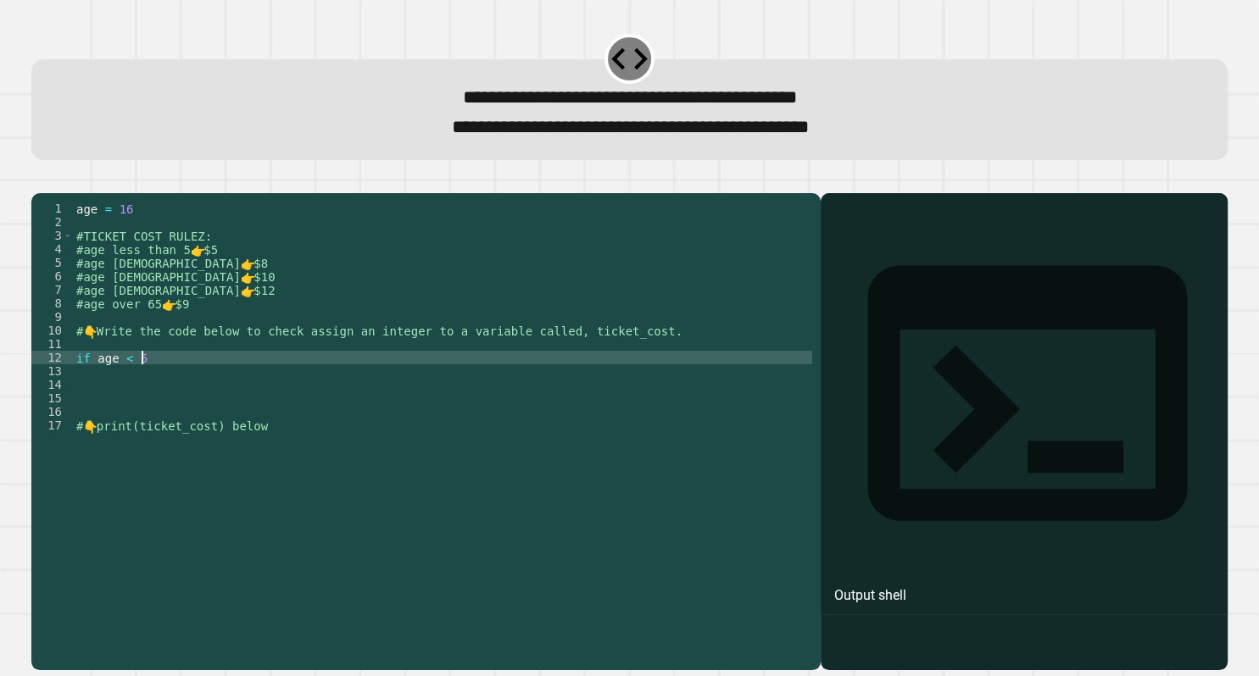
type textarea "**********"
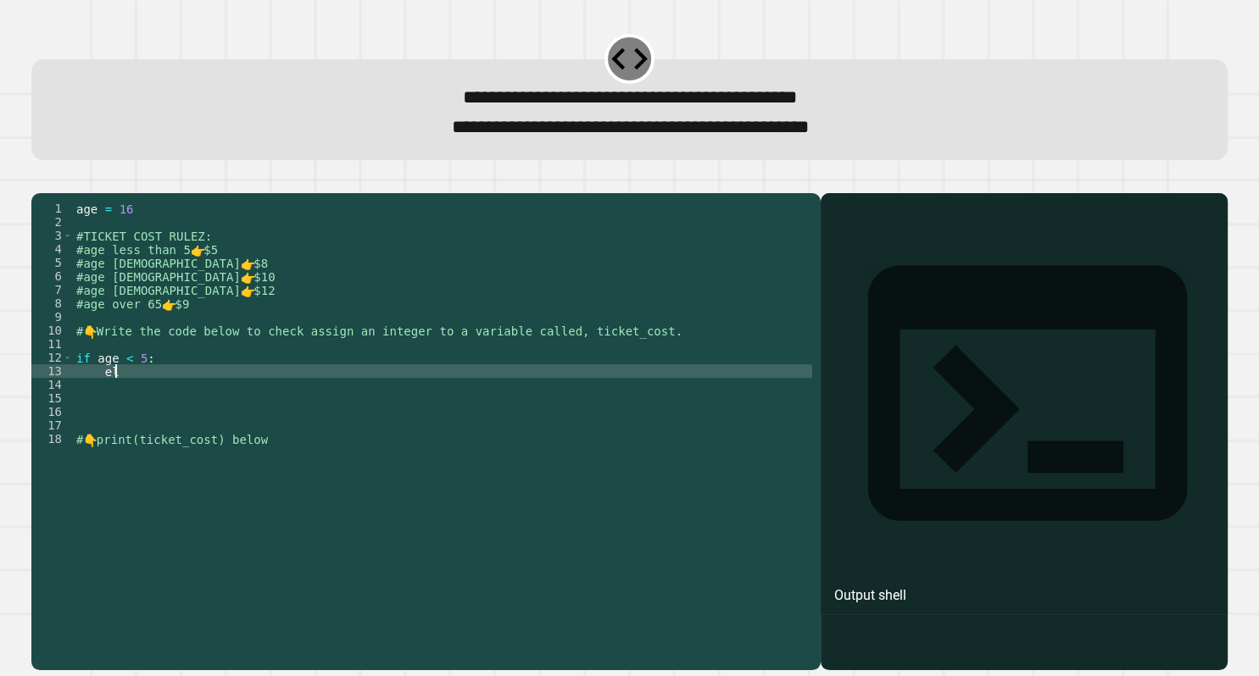
scroll to position [0, 3]
type textarea "*"
type textarea "**********"
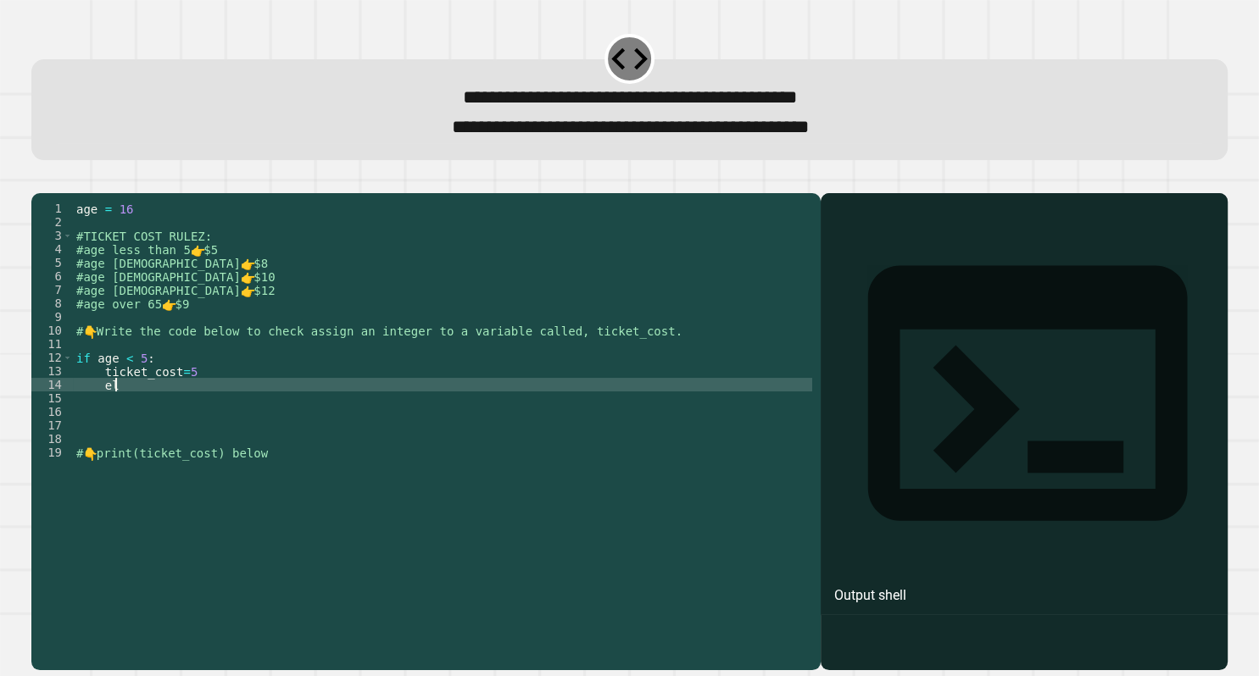
scroll to position [0, 2]
type textarea "*"
type textarea "**********"
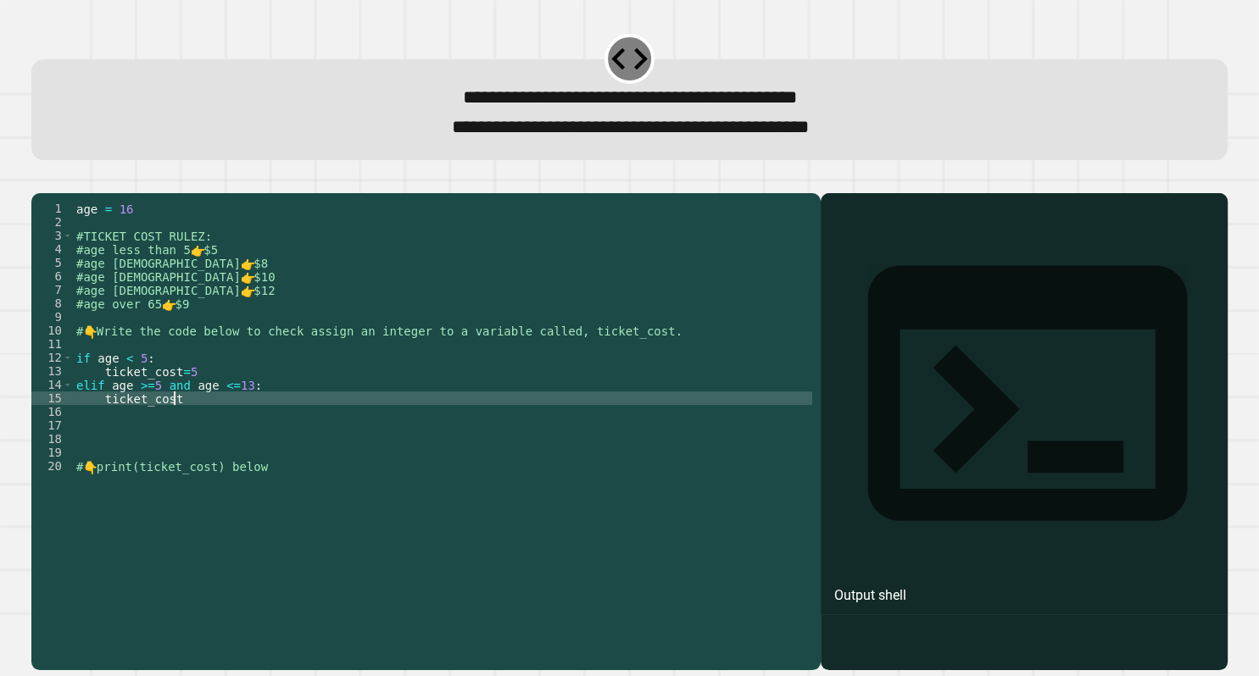
scroll to position [0, 6]
type textarea "**********"
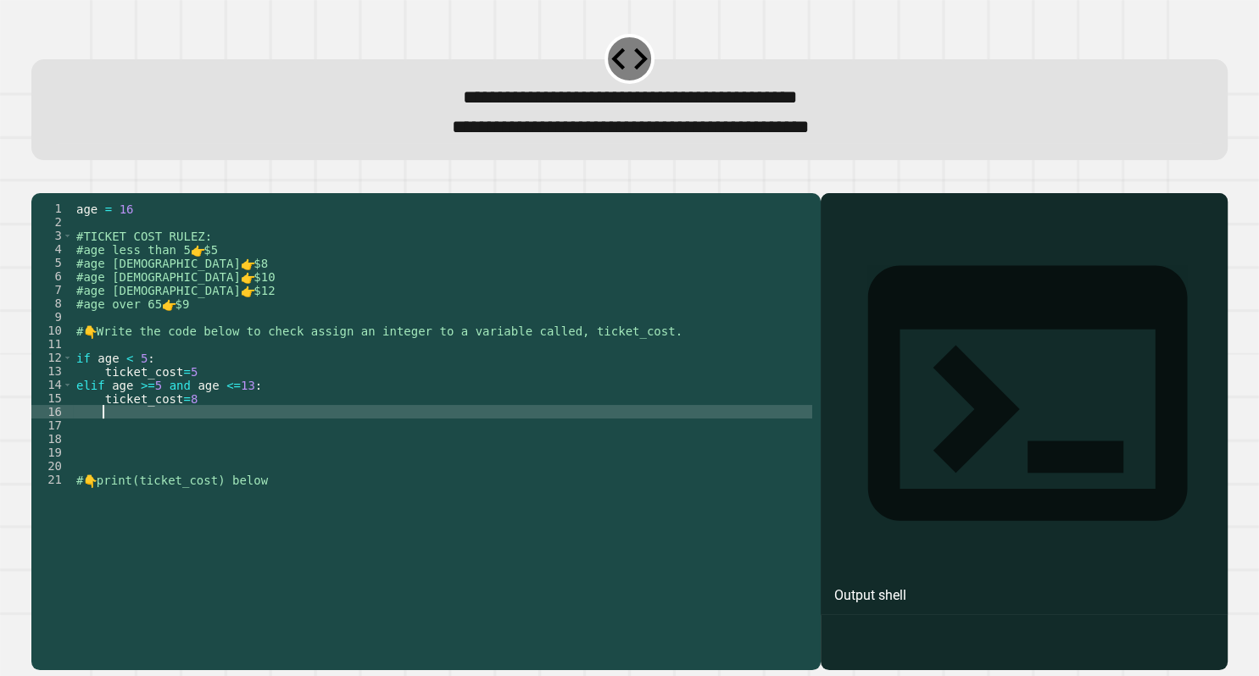
scroll to position [0, 0]
type textarea "*"
type textarea "**********"
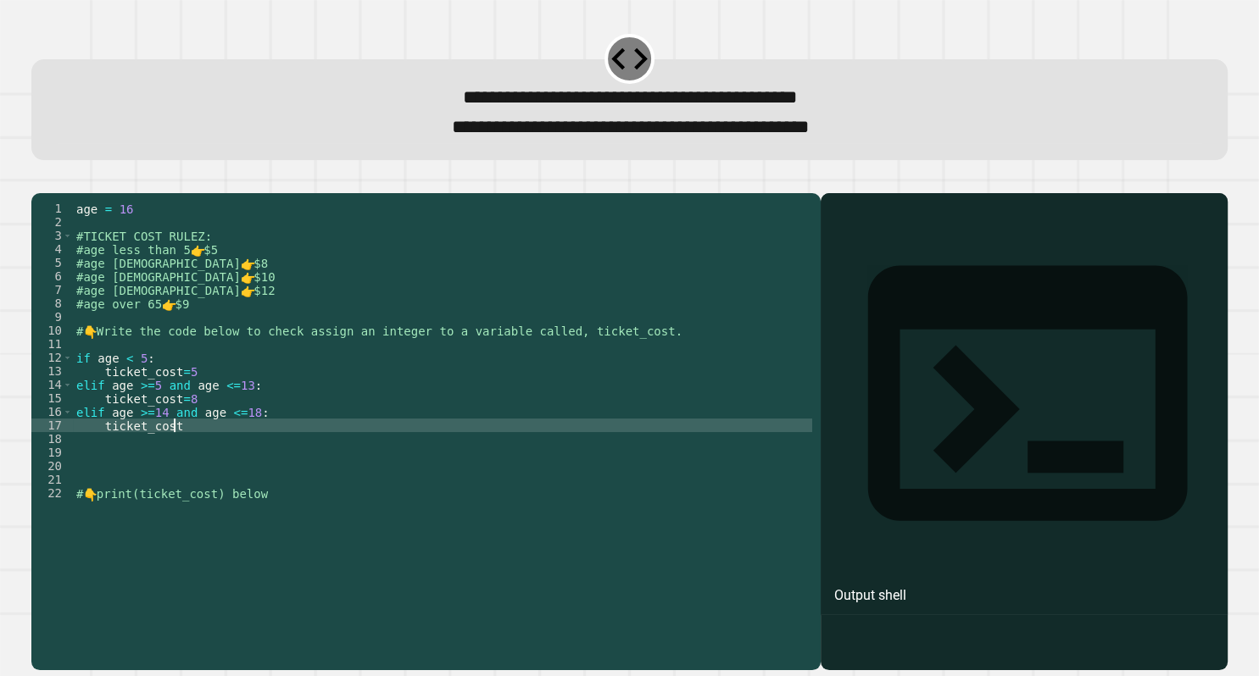
scroll to position [0, 6]
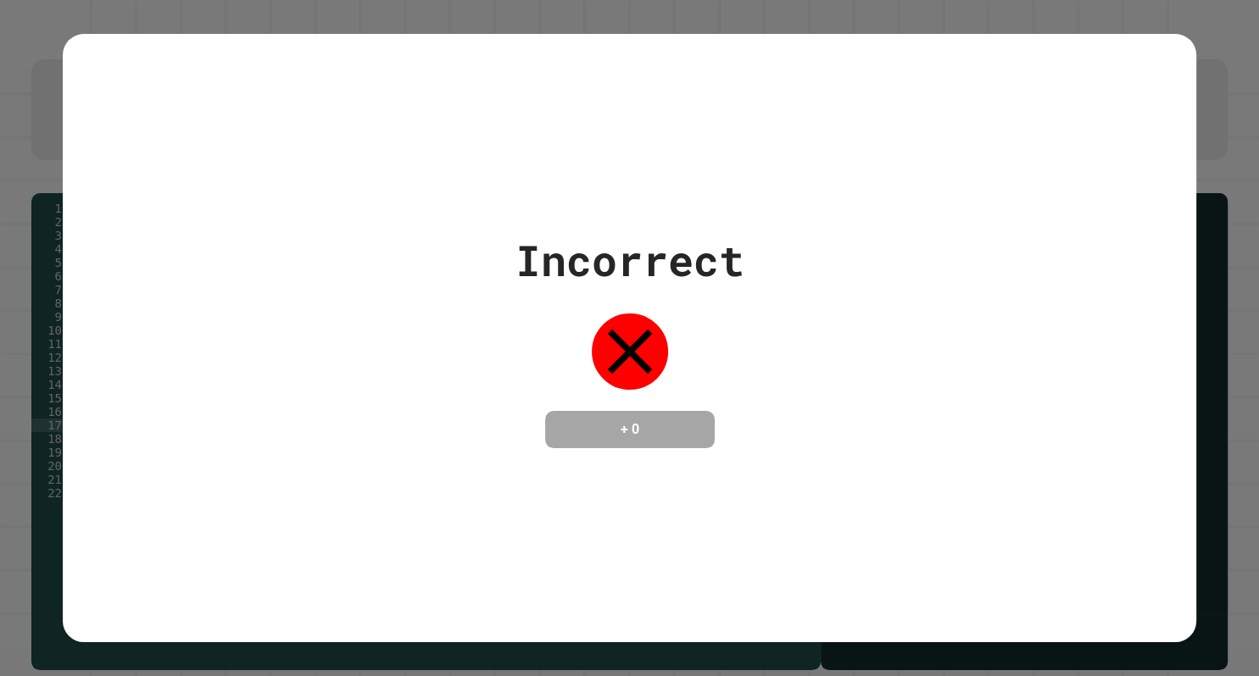
type textarea "**********"
click at [538, 42] on div "Incorrect + 0" at bounding box center [629, 338] width 1133 height 609
click at [1258, 149] on div "Incorrect + 0" at bounding box center [629, 338] width 1259 height 676
click at [1258, 414] on div "Incorrect + 0" at bounding box center [629, 338] width 1259 height 676
click at [1093, 395] on div "Incorrect + 0" at bounding box center [629, 339] width 1133 height 220
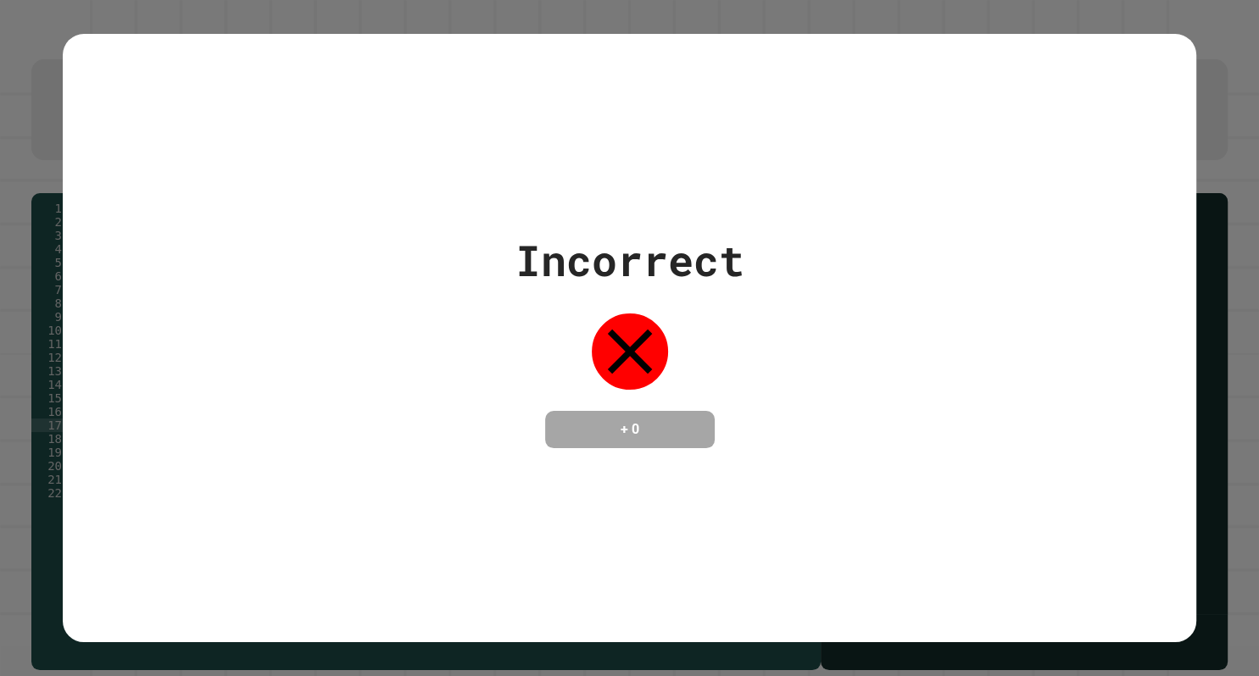
click at [1087, 249] on div "Incorrect + 0" at bounding box center [629, 339] width 1133 height 220
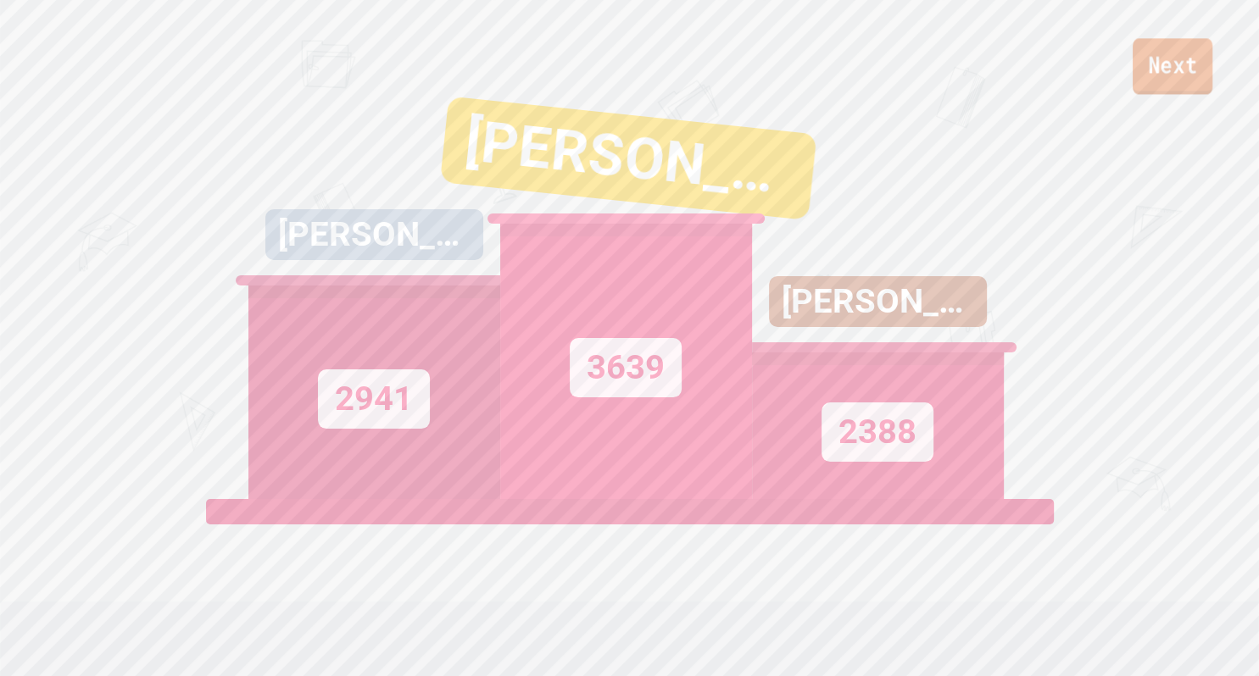
click at [1190, 54] on link "Next" at bounding box center [1172, 66] width 80 height 56
